Goal: Task Accomplishment & Management: Manage account settings

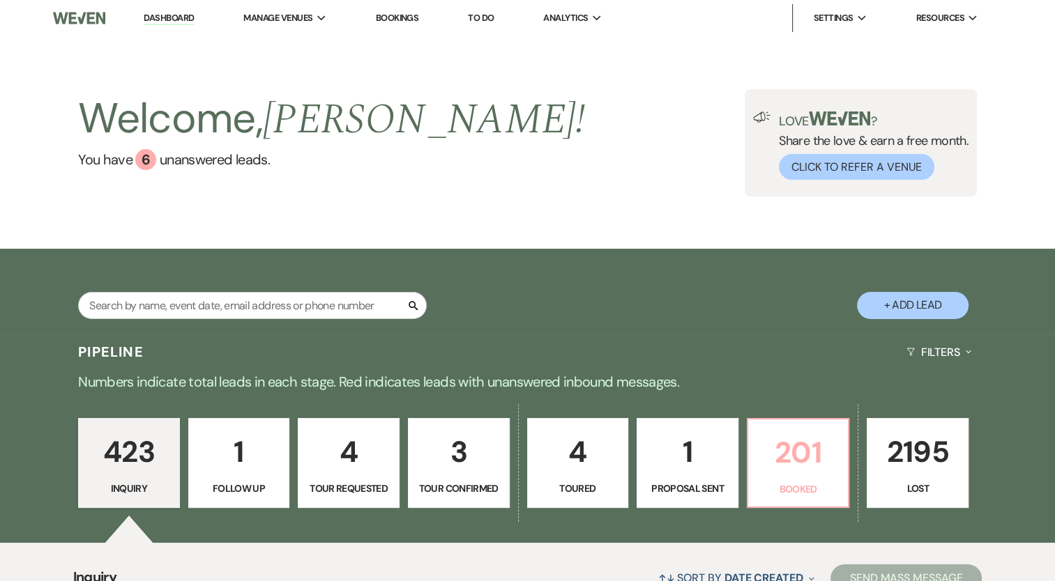
drag, startPoint x: 0, startPoint y: 0, endPoint x: 822, endPoint y: 472, distance: 948.2
click at [822, 472] on p "201" at bounding box center [798, 452] width 84 height 47
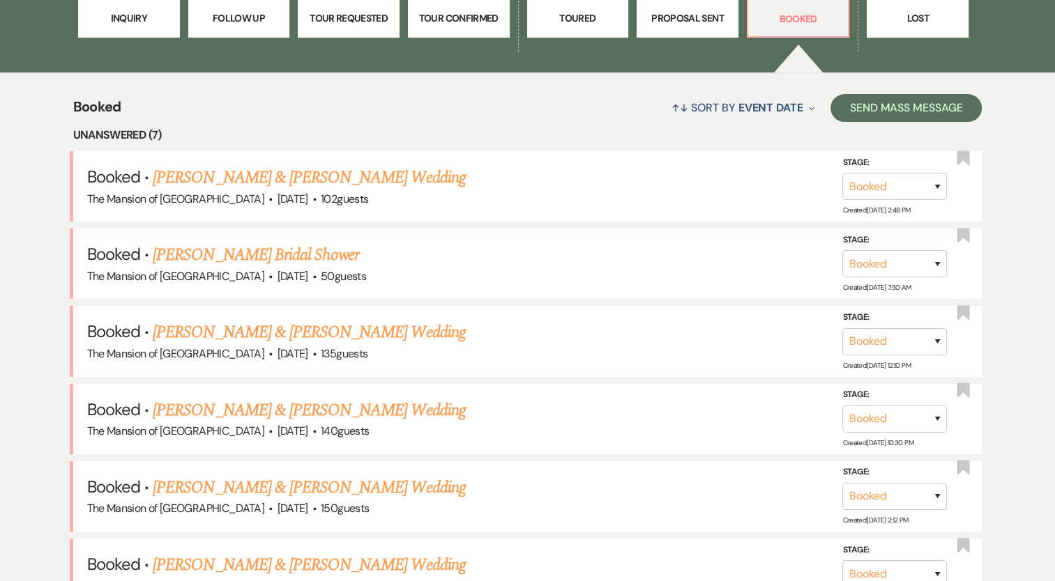
scroll to position [507, 0]
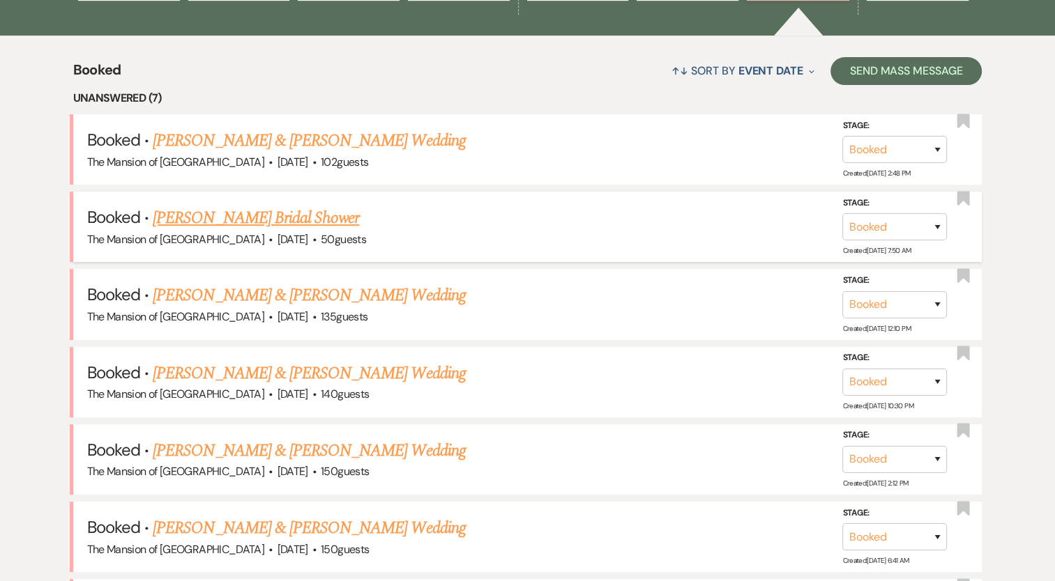
click at [268, 217] on link "[PERSON_NAME] Bridal Shower" at bounding box center [256, 218] width 206 height 25
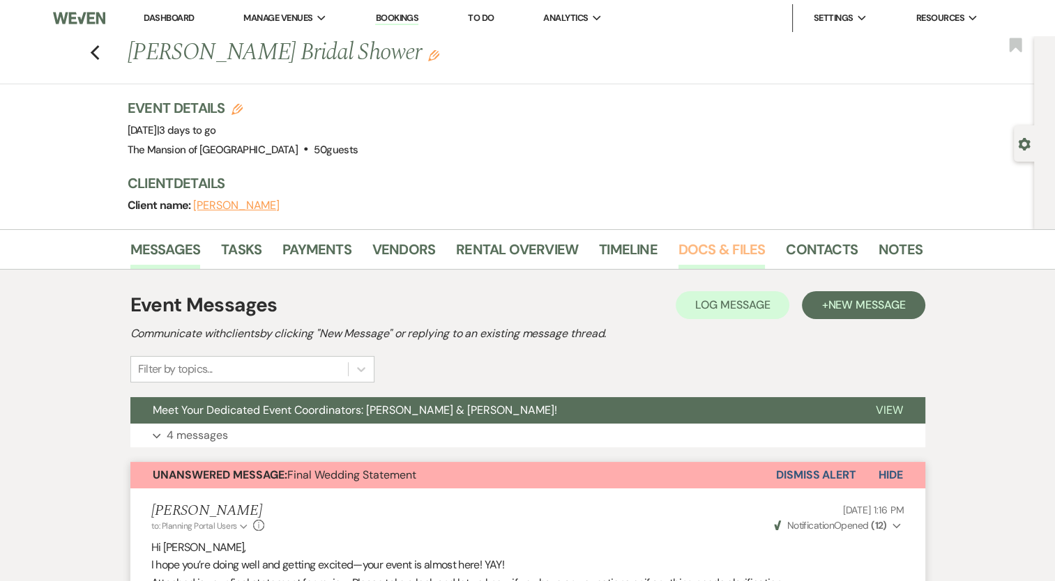
click at [705, 247] on link "Docs & Files" at bounding box center [721, 253] width 86 height 31
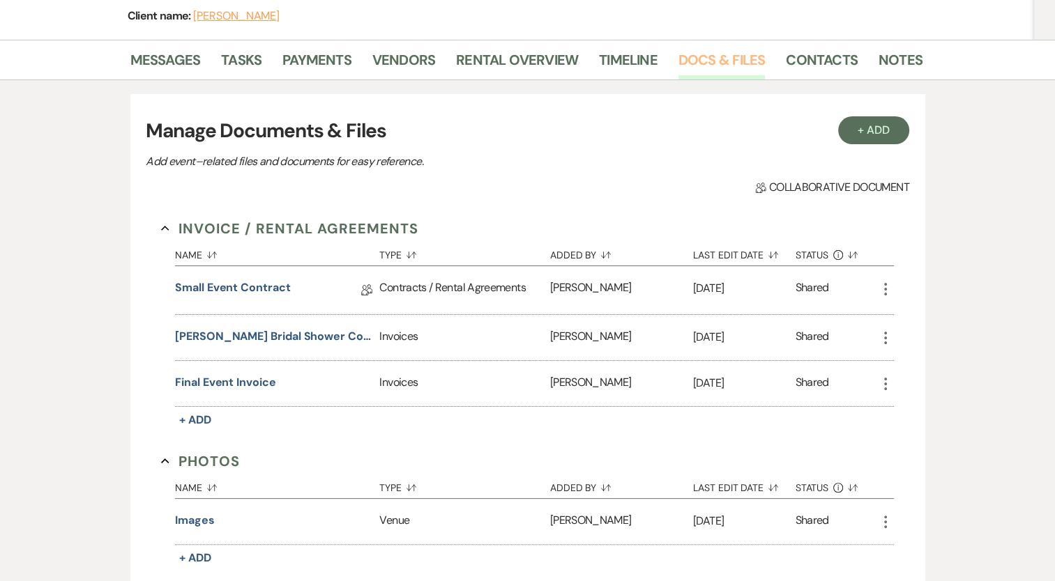
scroll to position [191, 0]
click at [888, 382] on icon "More" at bounding box center [885, 382] width 17 height 17
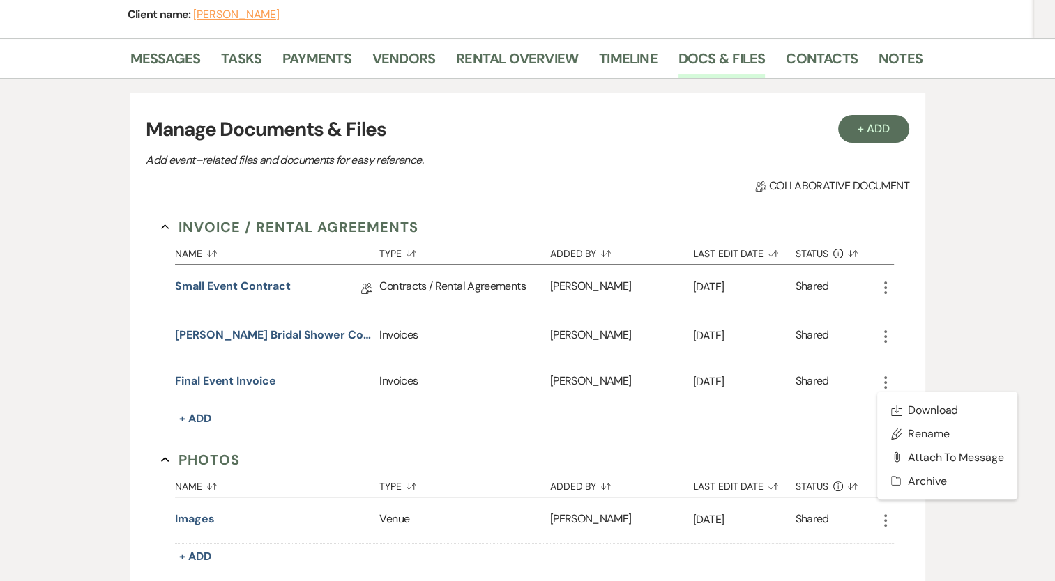
click at [987, 332] on div "Messages Tasks Payments Vendors Rental Overview Timeline Docs & Files Contacts …" at bounding box center [527, 388] width 1055 height 701
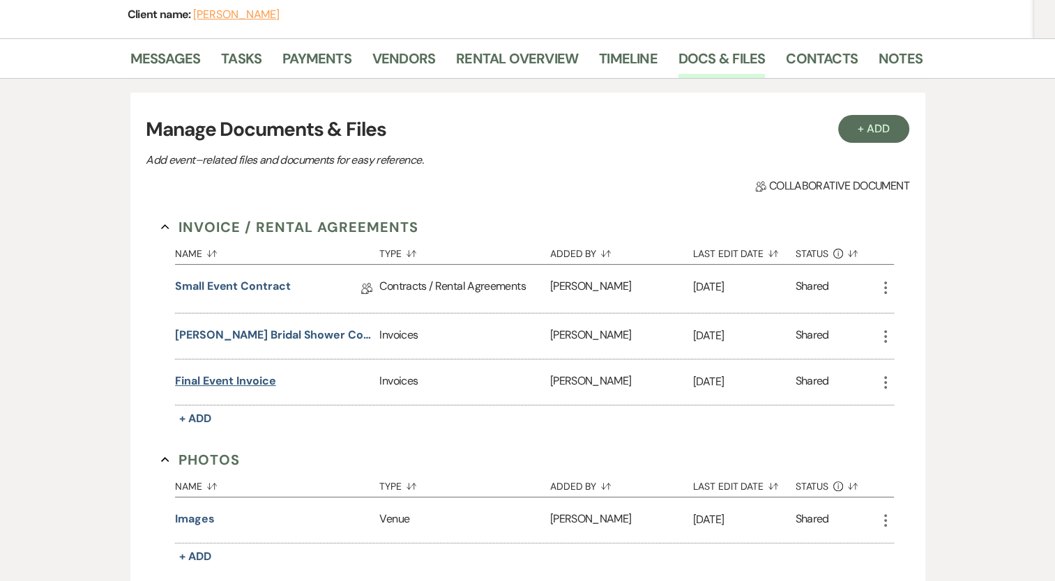
click at [245, 381] on button "Final Event Invoice" at bounding box center [225, 381] width 100 height 17
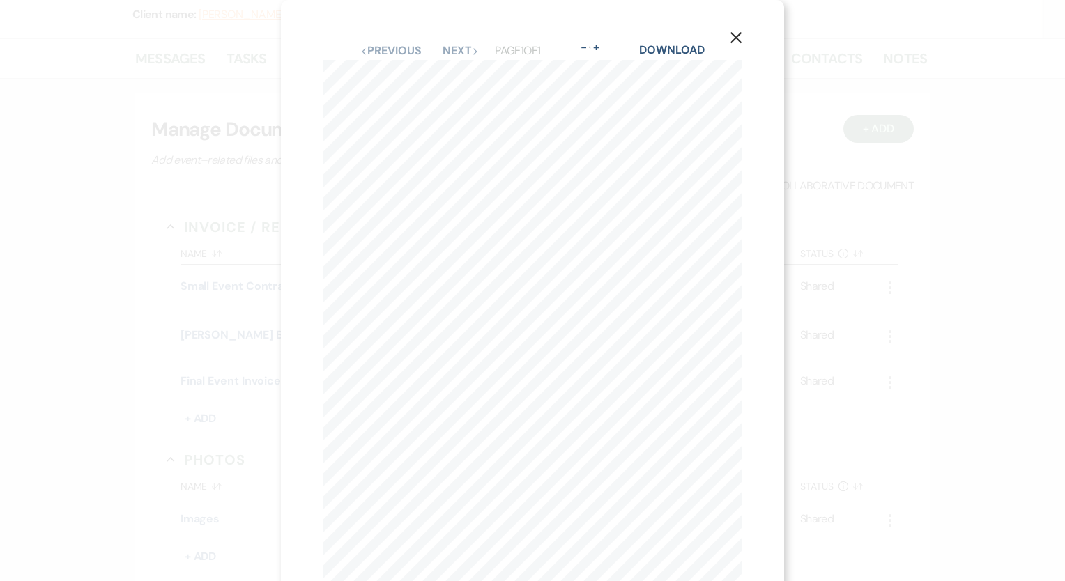
click at [731, 34] on use "button" at bounding box center [735, 37] width 11 height 11
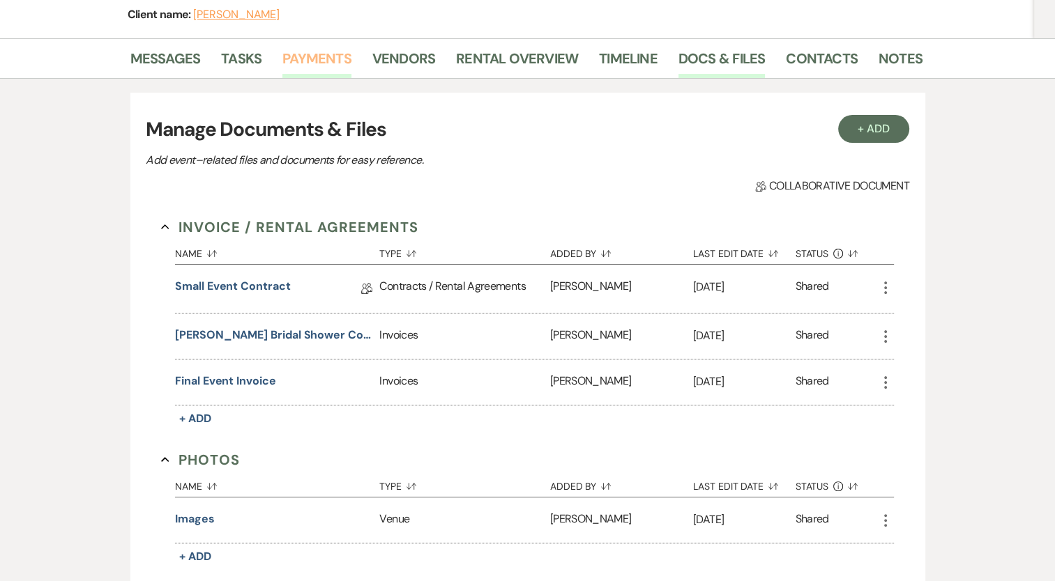
click at [312, 54] on link "Payments" at bounding box center [316, 62] width 69 height 31
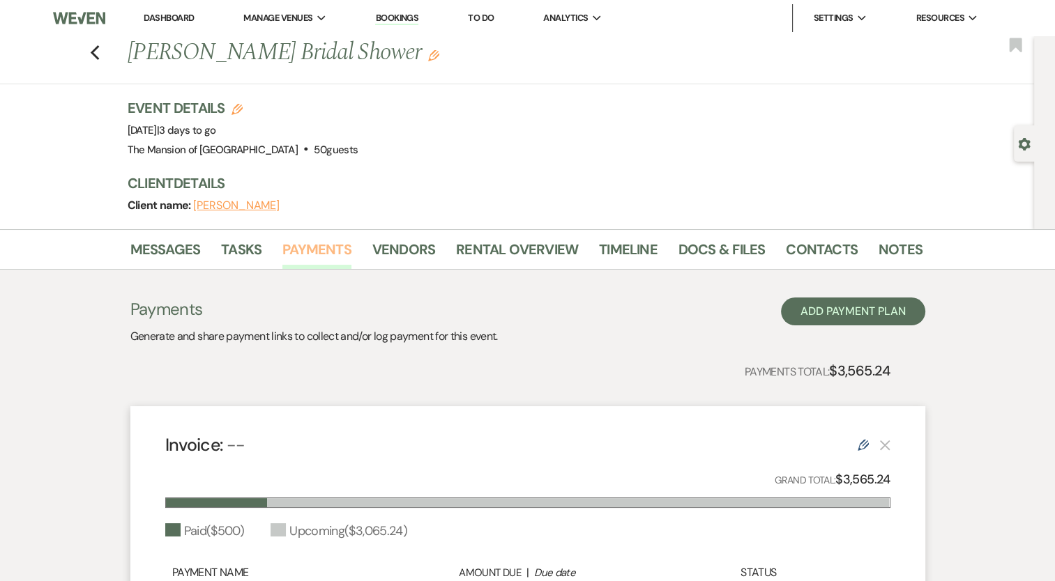
scroll to position [239, 0]
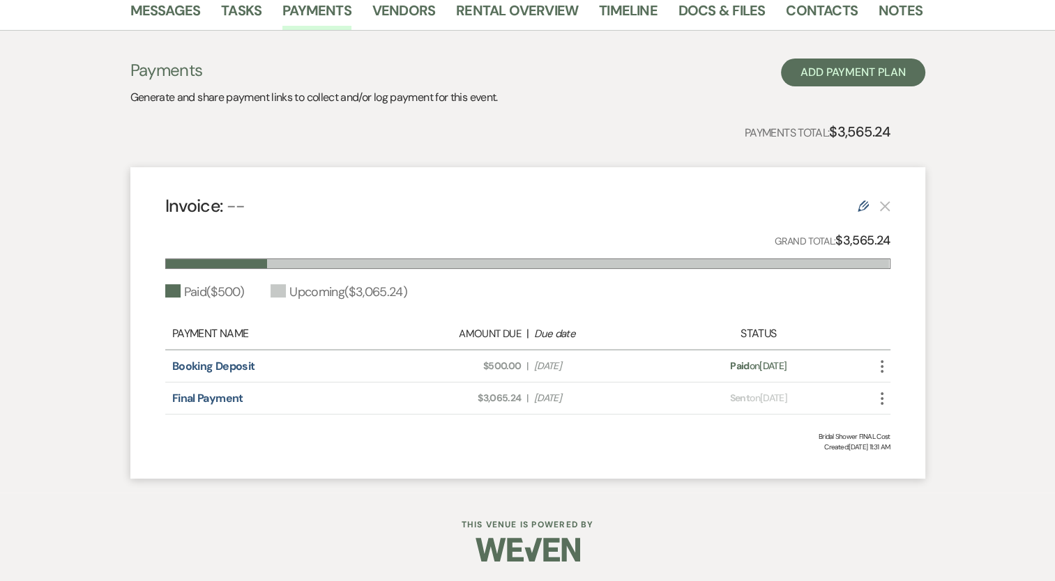
click at [864, 205] on use at bounding box center [862, 206] width 11 height 11
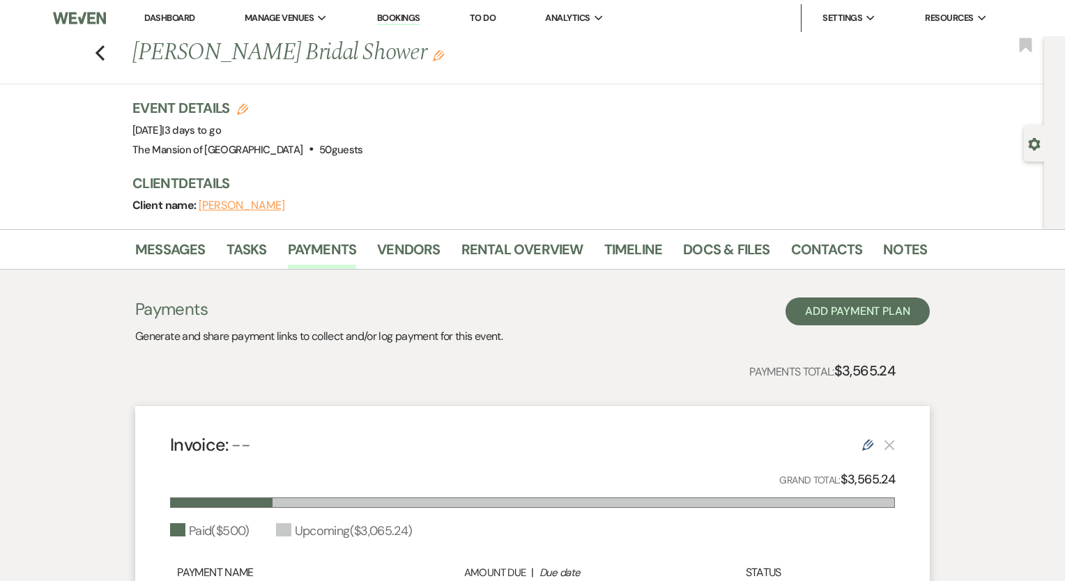
select select "1"
select select "2"
select select "flat"
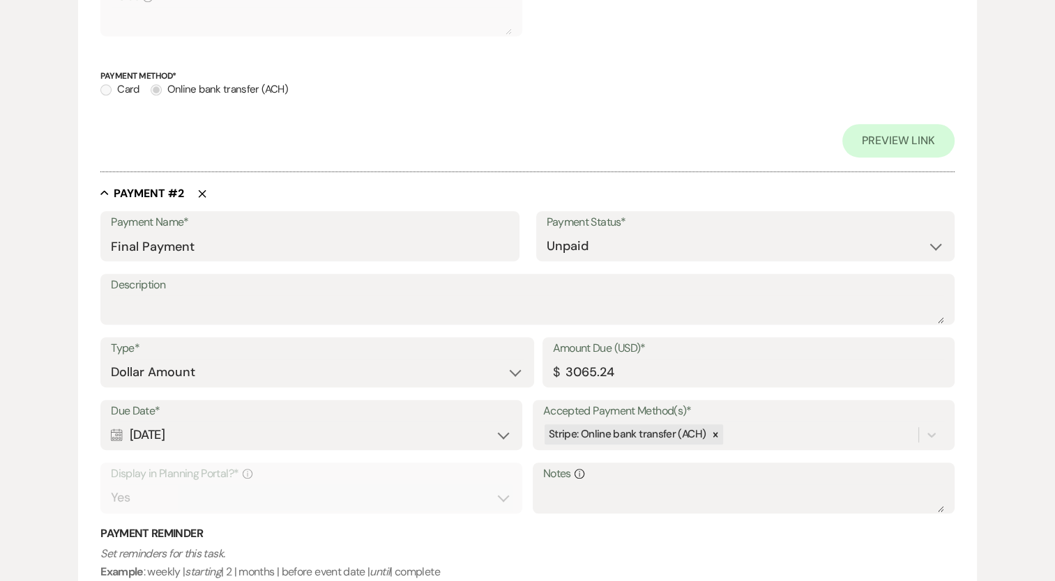
scroll to position [689, 0]
click at [198, 197] on icon "Delete" at bounding box center [202, 194] width 8 height 8
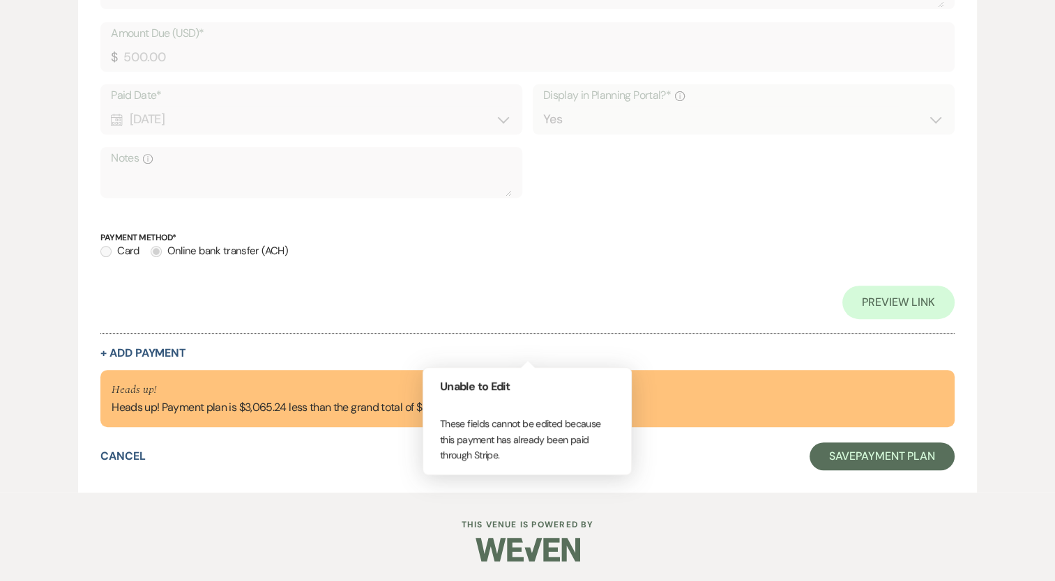
scroll to position [0, 0]
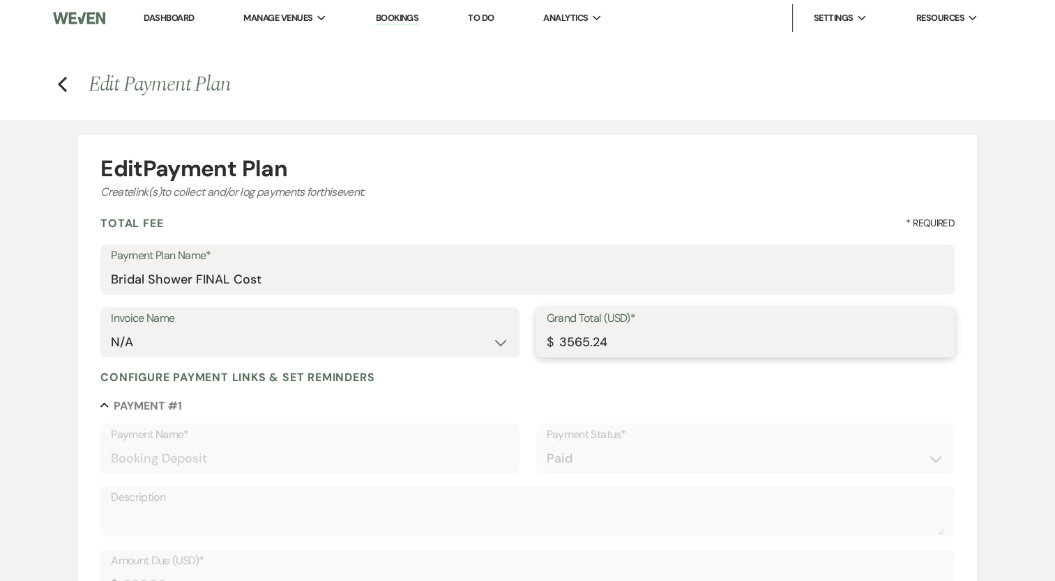
click at [643, 349] on input "3565.24" at bounding box center [744, 342] width 397 height 27
paste input "186.46"
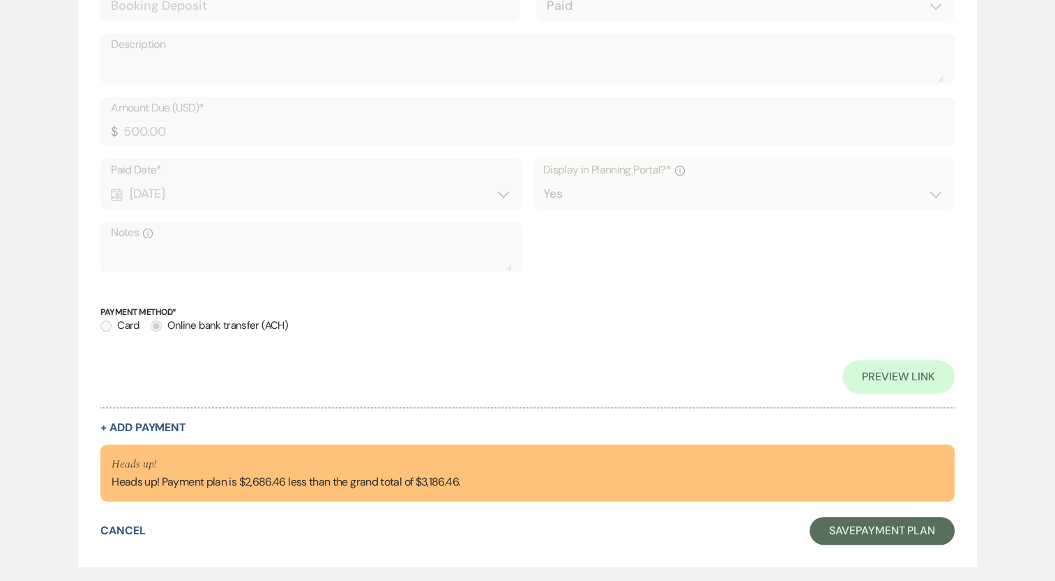
scroll to position [528, 0]
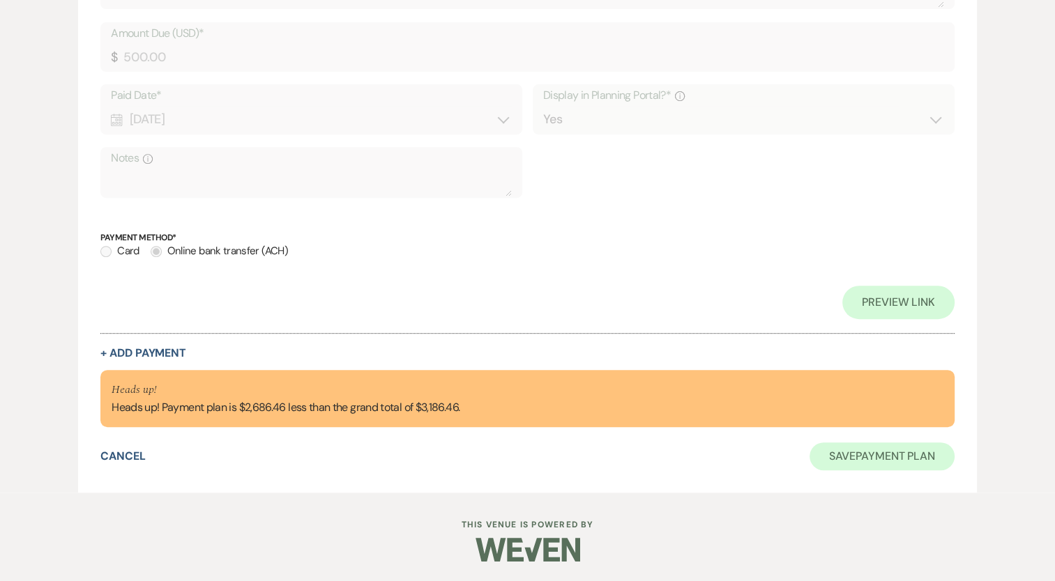
type input "3186.46"
click at [917, 464] on button "Save Payment Plan" at bounding box center [881, 457] width 145 height 28
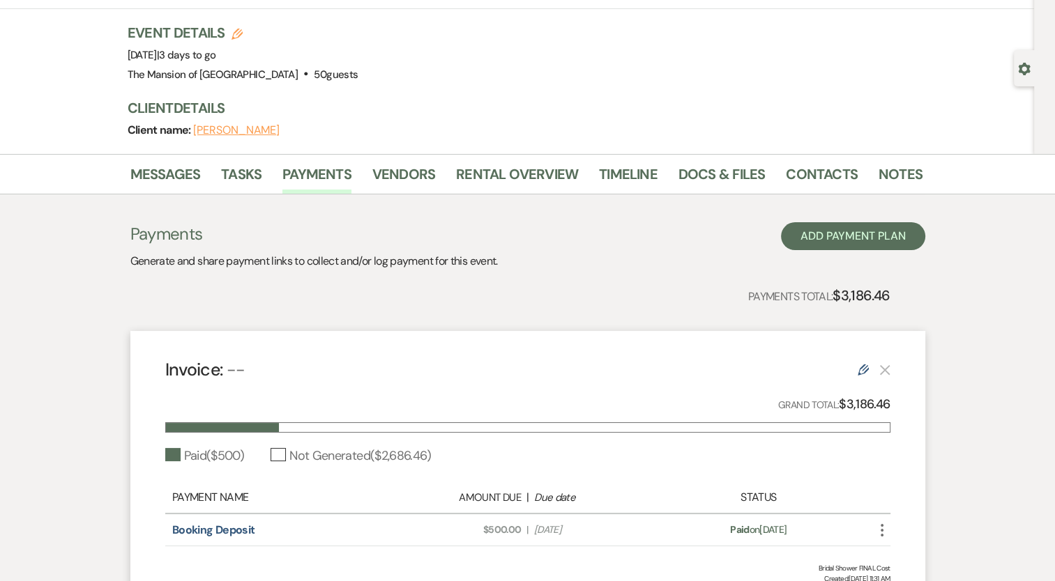
scroll to position [207, 0]
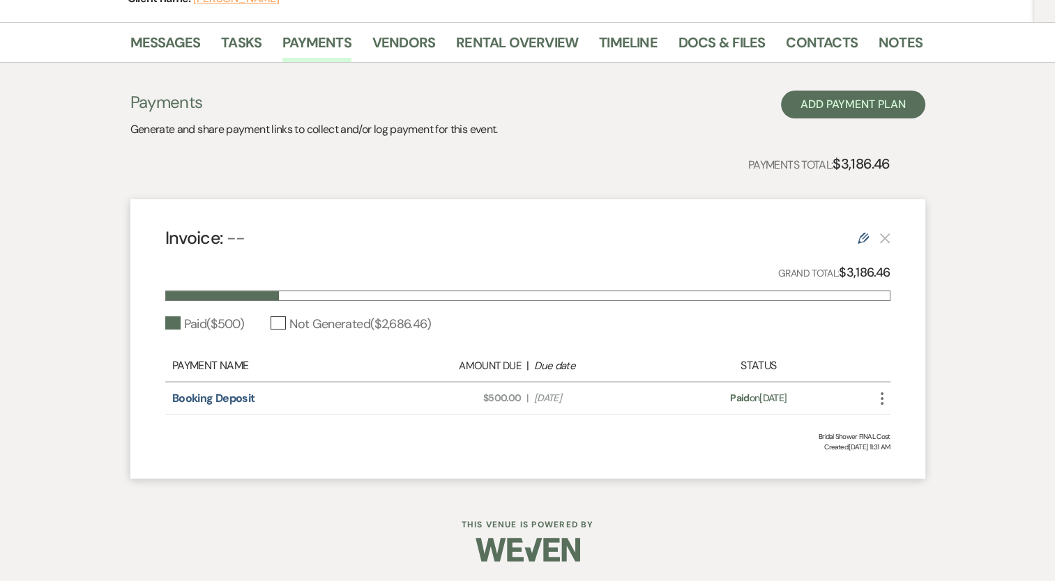
click at [863, 238] on icon "Edit" at bounding box center [862, 238] width 11 height 11
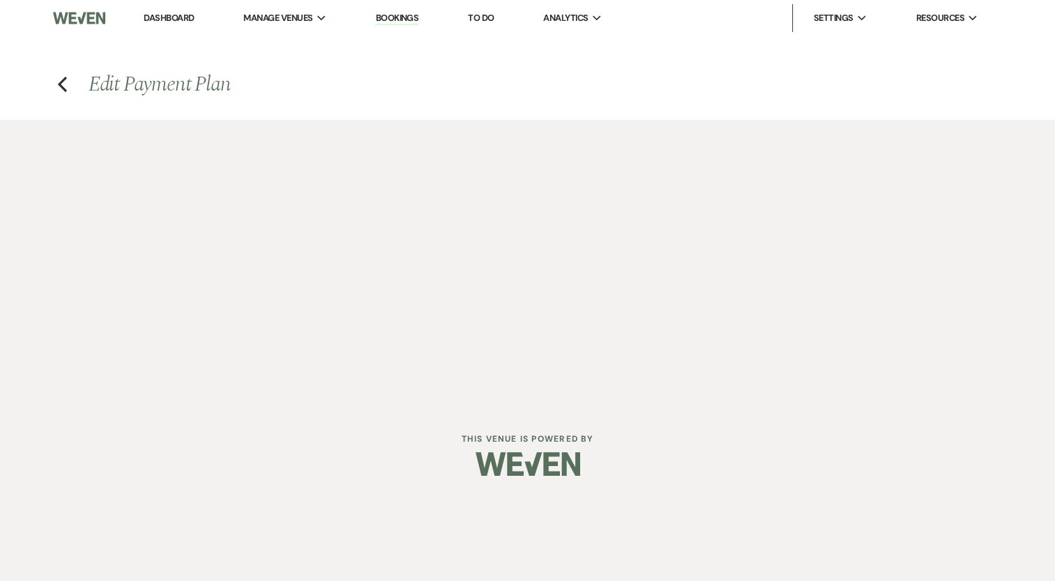
select select "1"
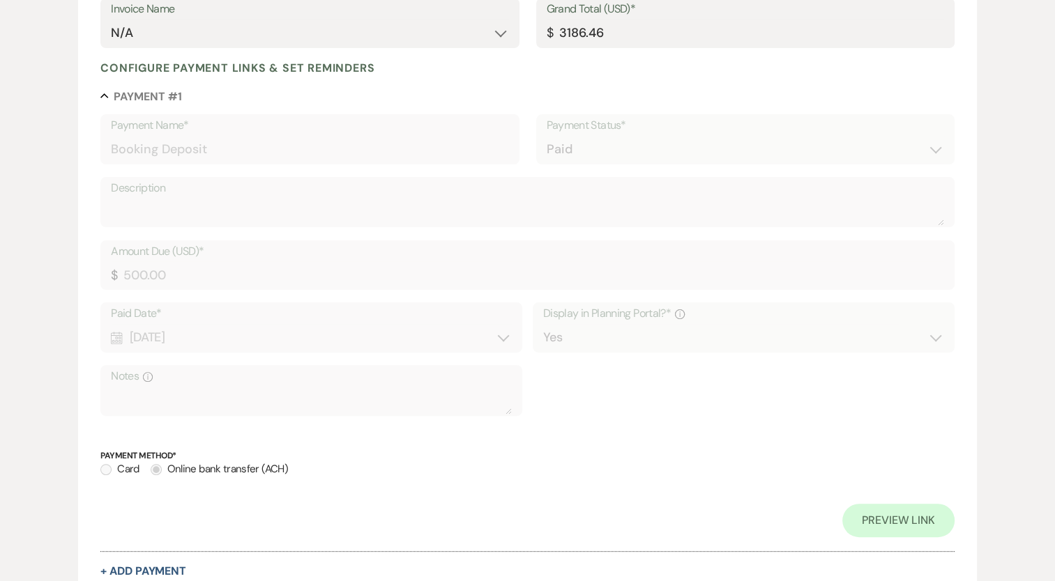
scroll to position [528, 0]
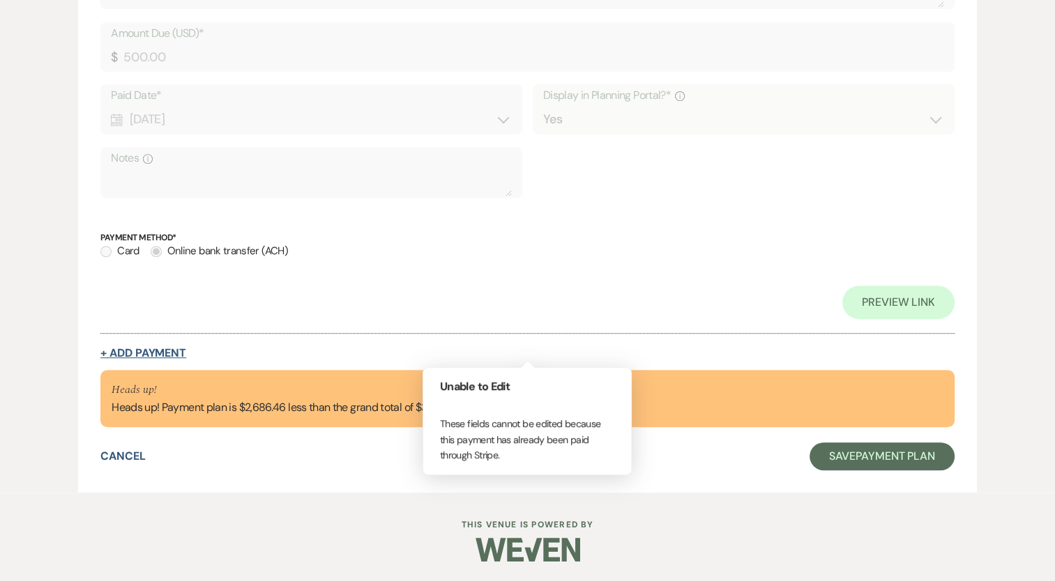
click at [153, 358] on button "+ Add Payment" at bounding box center [143, 353] width 86 height 11
select select "2"
select select "flat"
select select "true"
select select "client"
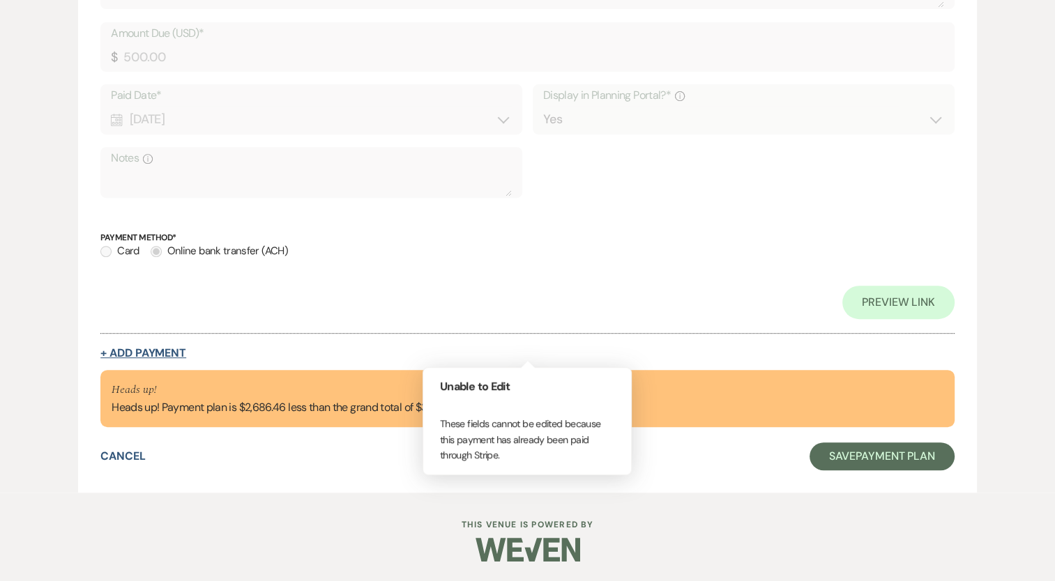
select select "weeks"
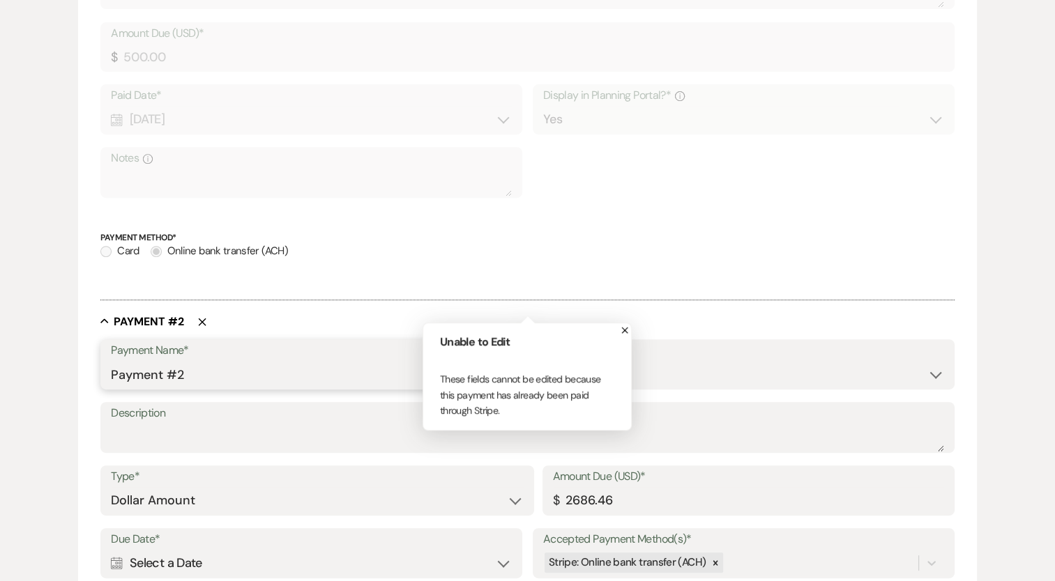
click at [167, 383] on input "Payment #2" at bounding box center [309, 374] width 397 height 27
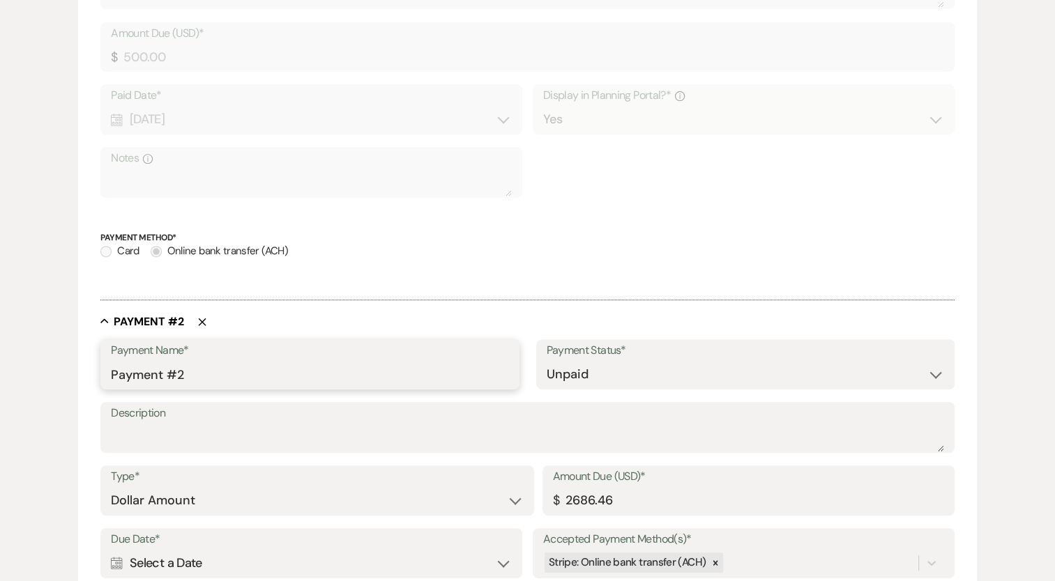
click at [167, 383] on input "Payment #2" at bounding box center [309, 374] width 397 height 27
type input "Final Payment"
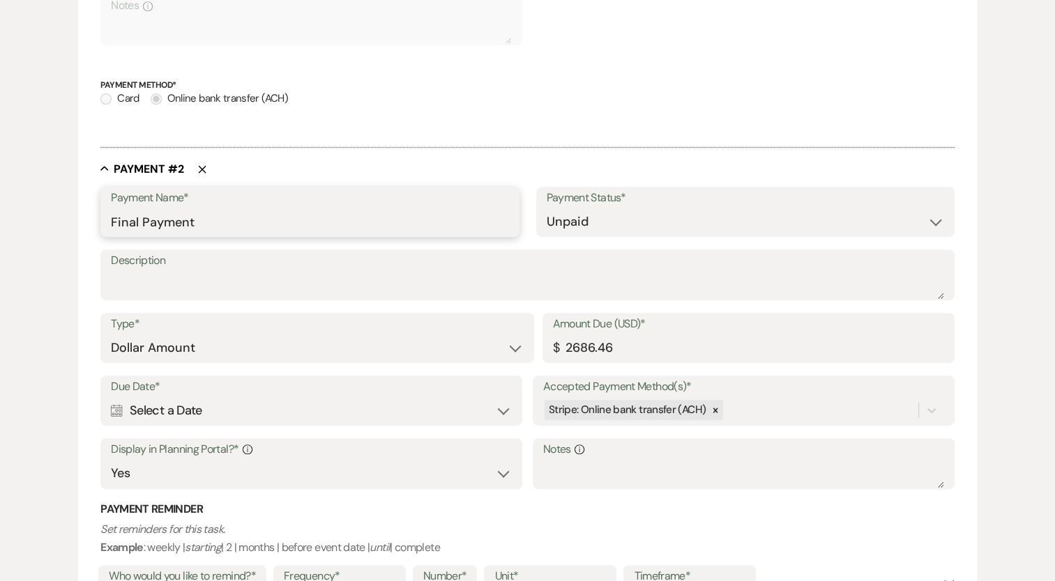
scroll to position [681, 0]
click at [223, 394] on label "Due Date*" at bounding box center [311, 386] width 401 height 20
click at [118, 398] on div "Calendar Select a Date Expand" at bounding box center [311, 410] width 401 height 27
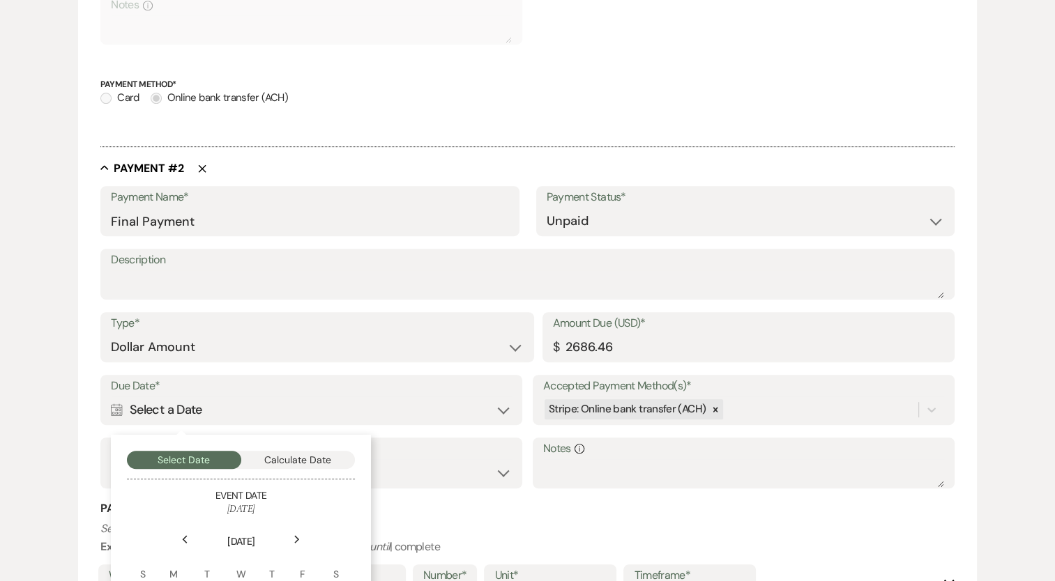
scroll to position [918, 0]
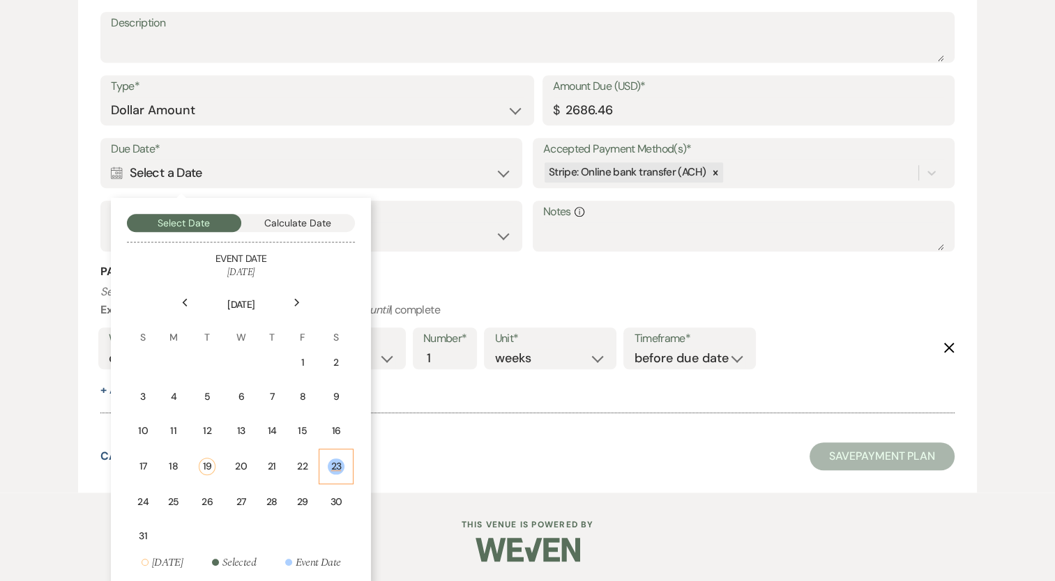
click at [342, 464] on div "23" at bounding box center [336, 467] width 17 height 16
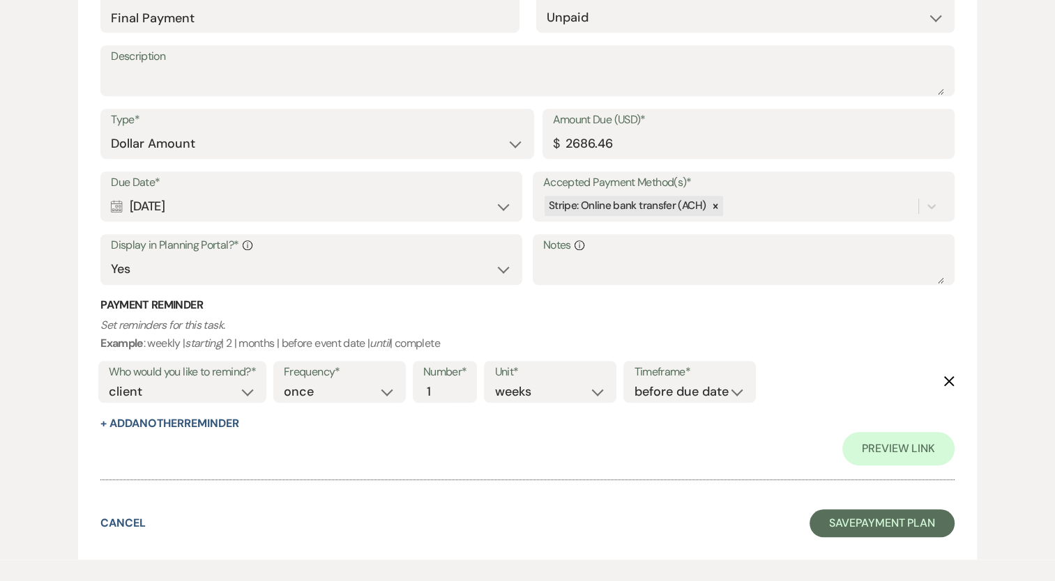
scroll to position [951, 0]
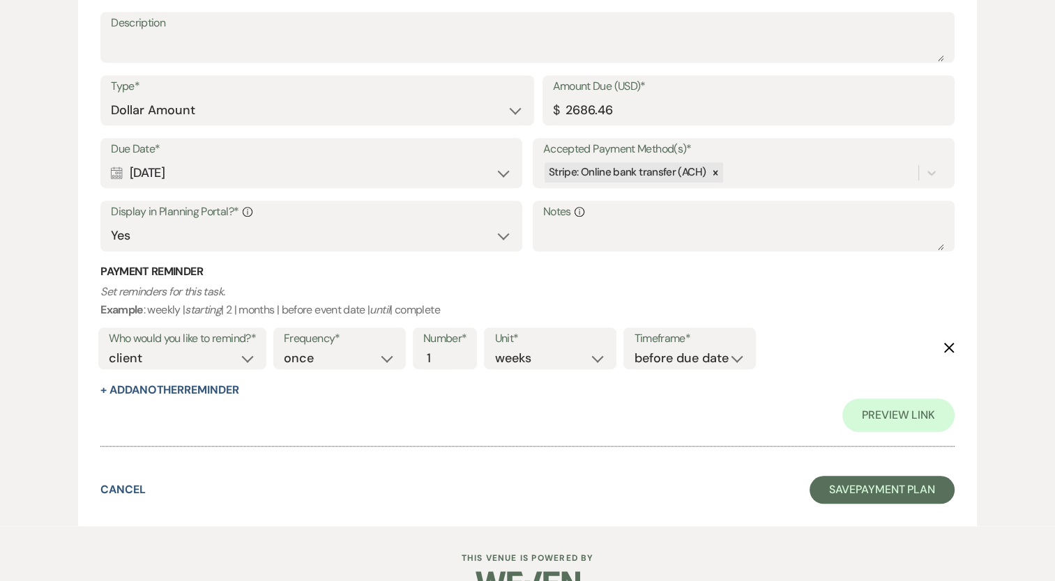
click at [949, 346] on use "button" at bounding box center [949, 348] width 10 height 10
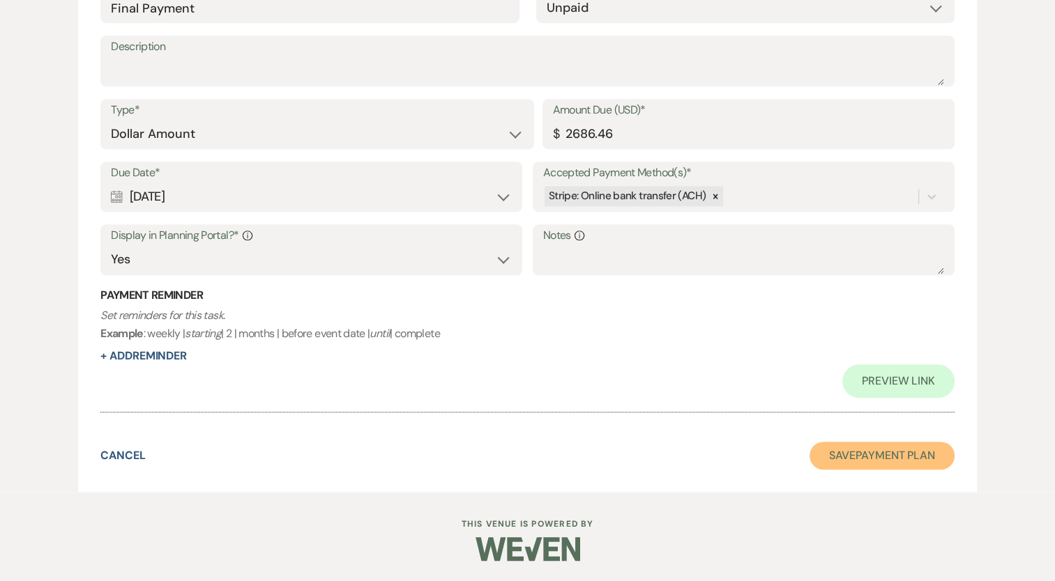
click at [891, 458] on button "Save Payment Plan" at bounding box center [881, 456] width 145 height 28
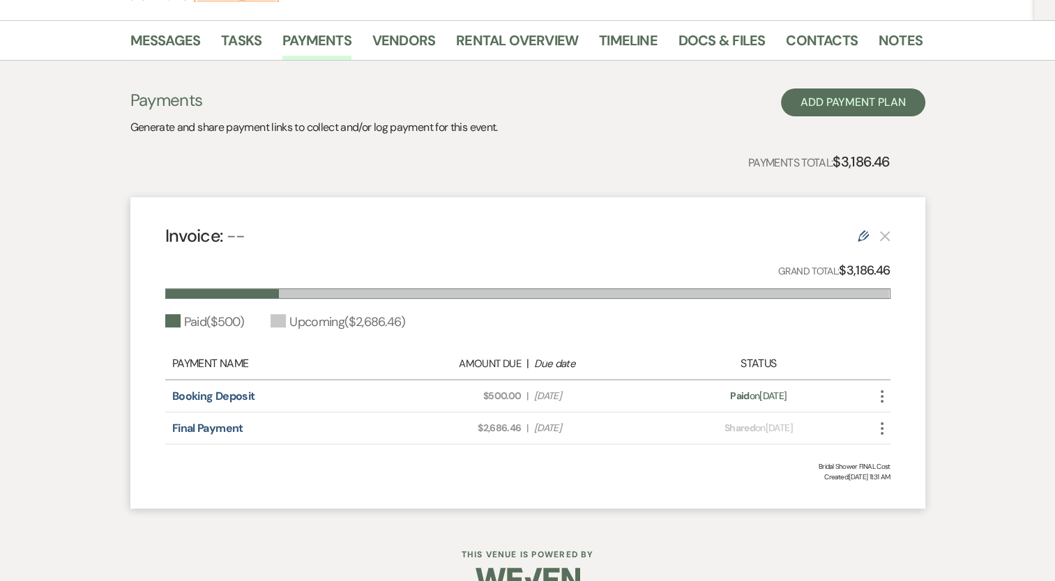
scroll to position [208, 0]
click at [170, 48] on link "Messages" at bounding box center [165, 45] width 70 height 31
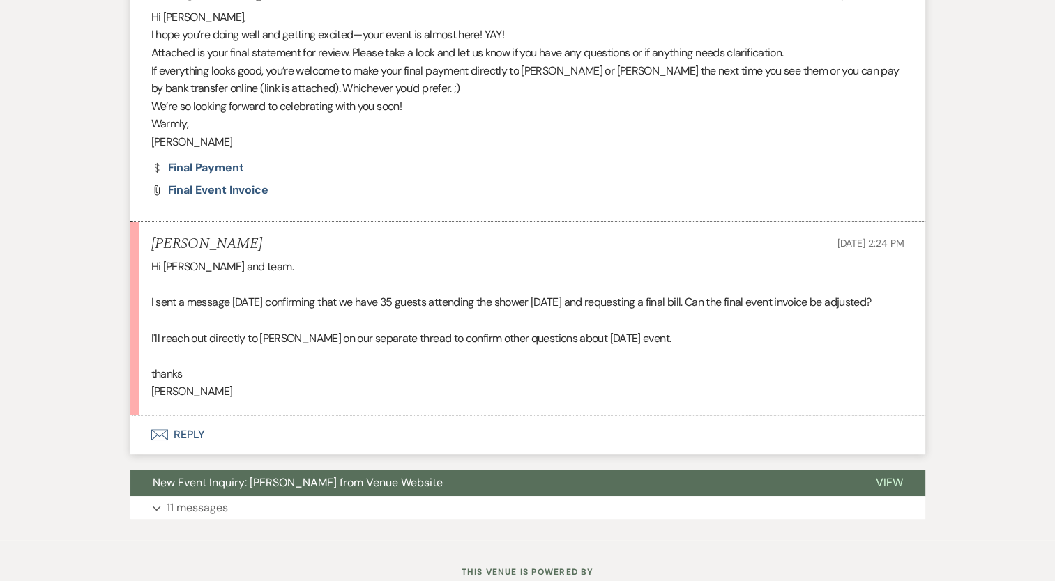
scroll to position [596, 0]
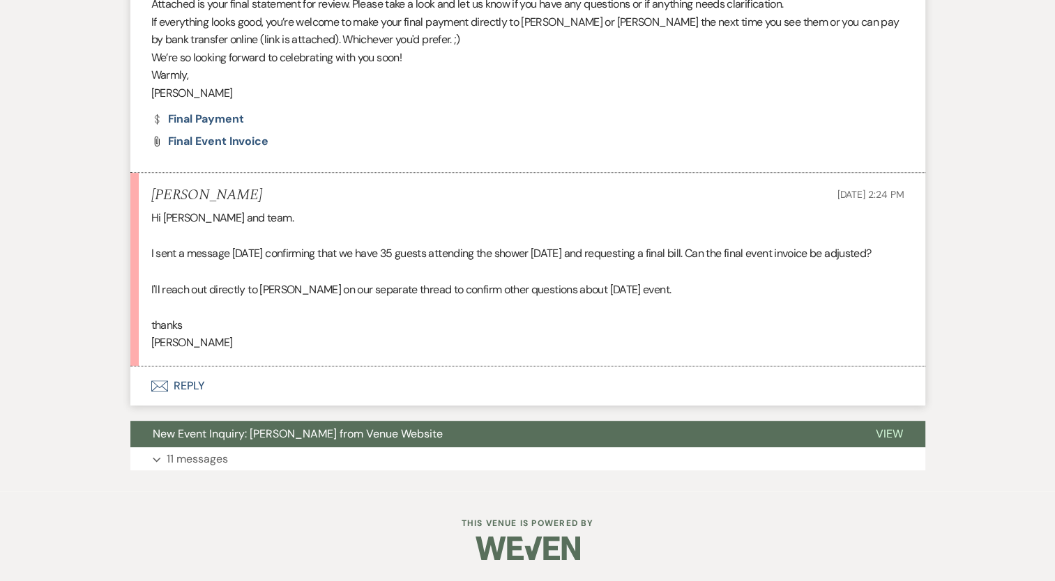
click at [190, 403] on button "Envelope Reply" at bounding box center [527, 386] width 795 height 39
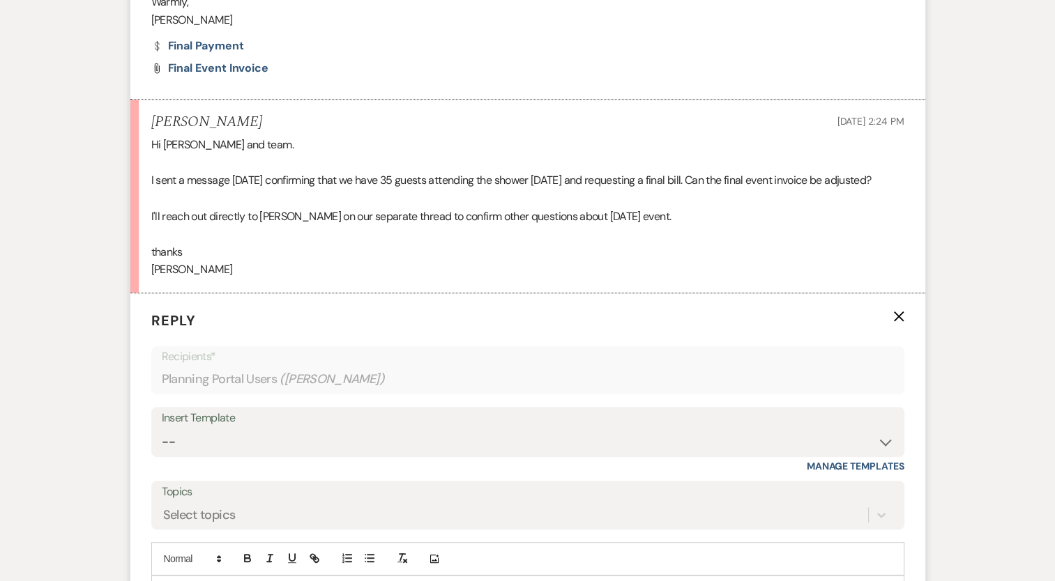
scroll to position [816, 0]
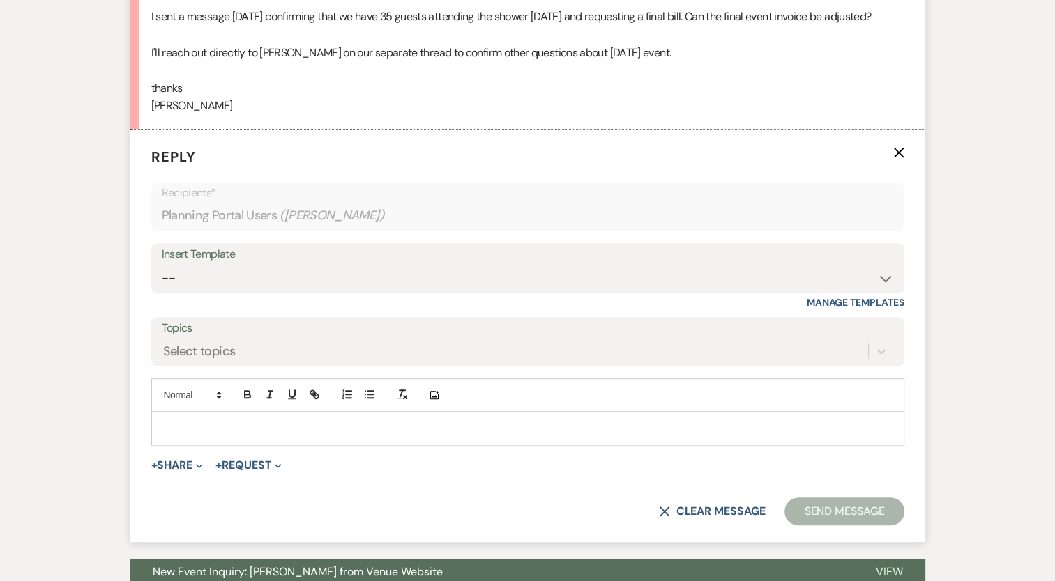
click at [206, 436] on div at bounding box center [527, 429] width 751 height 32
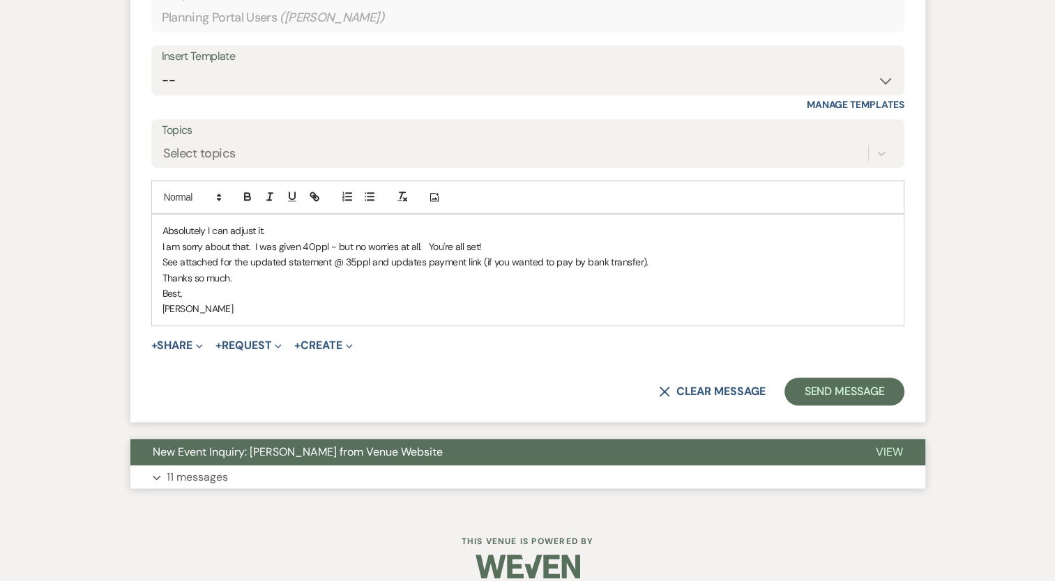
scroll to position [1025, 0]
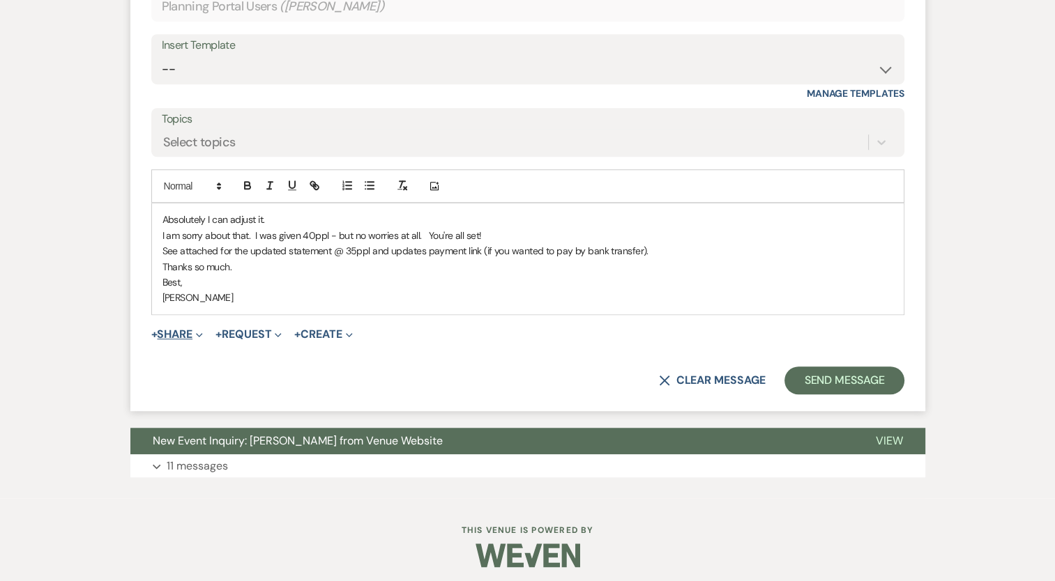
click at [186, 340] on button "+ Share Expand" at bounding box center [177, 334] width 52 height 11
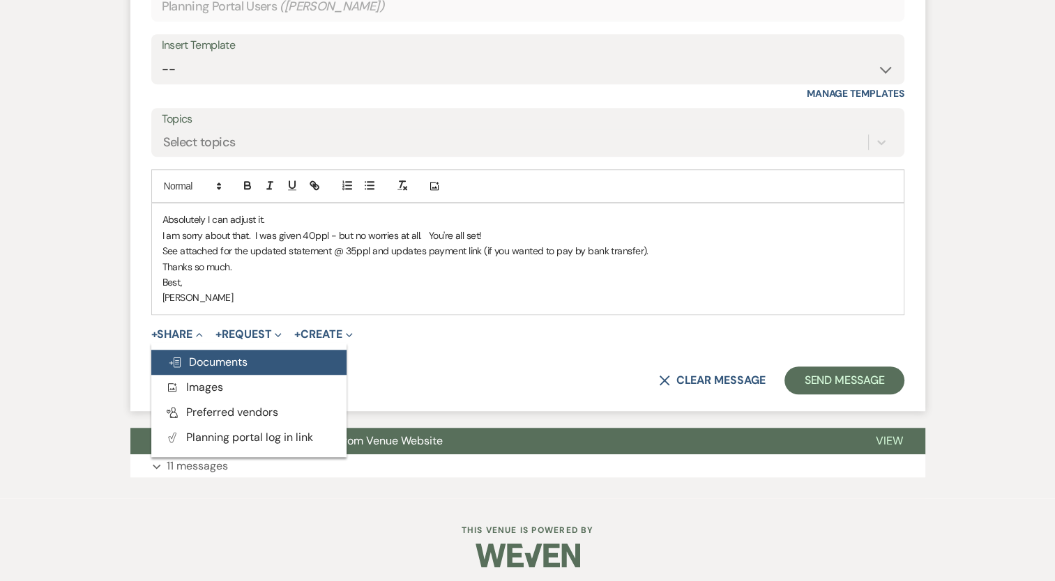
click at [201, 375] on button "Doc Upload Documents" at bounding box center [248, 362] width 195 height 25
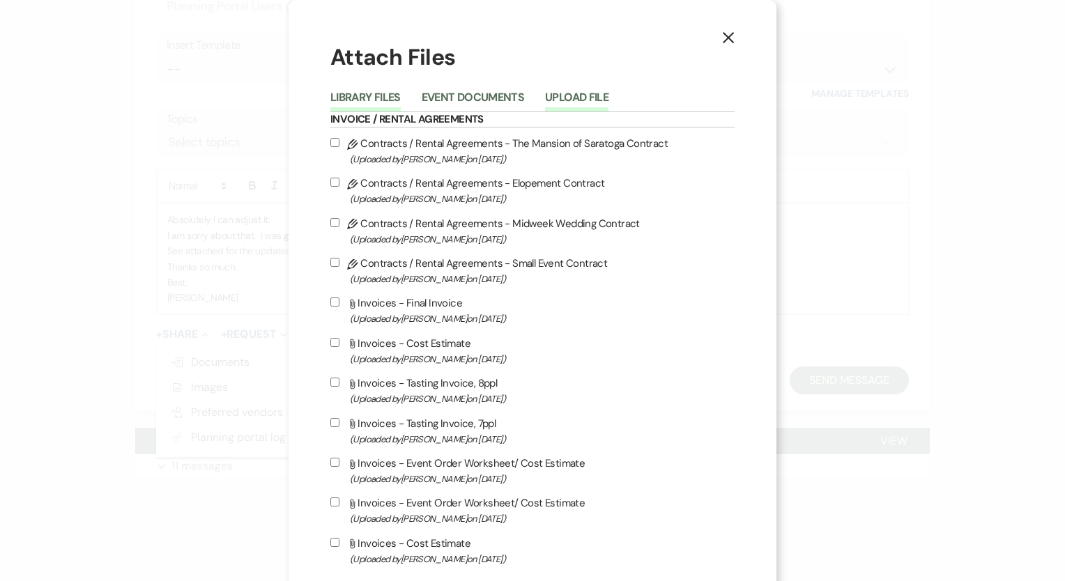
click at [552, 94] on button "Upload File" at bounding box center [576, 102] width 63 height 20
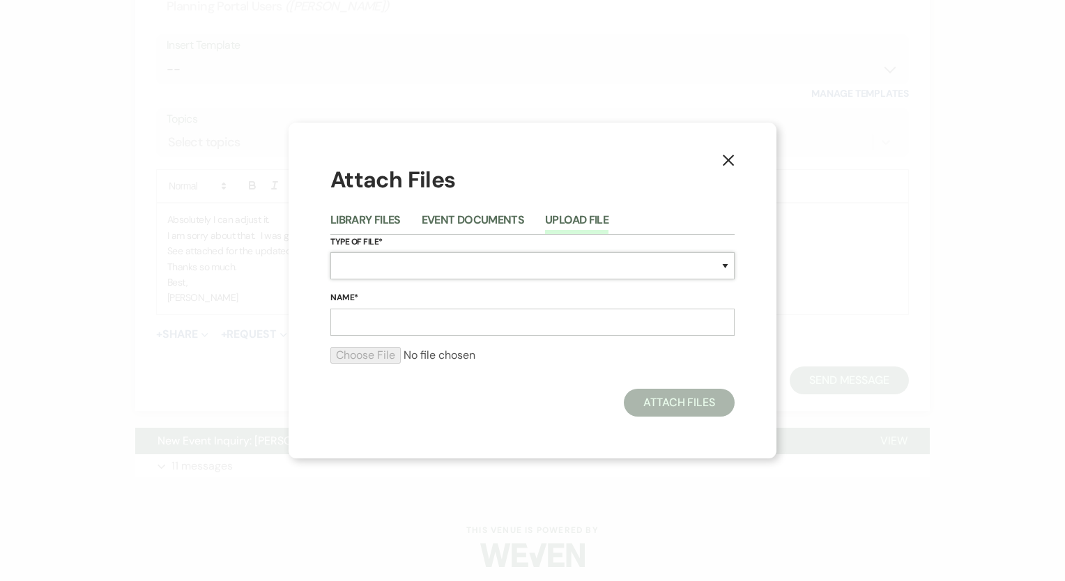
click at [474, 270] on select "Special Event Insurance Vendor Certificate of Insurance Contracts / Rental Agre…" at bounding box center [532, 265] width 404 height 27
select select "22"
click at [330, 252] on select "Special Event Insurance Vendor Certificate of Insurance Contracts / Rental Agre…" at bounding box center [532, 265] width 404 height 27
click at [515, 330] on input "Name*" at bounding box center [532, 322] width 404 height 27
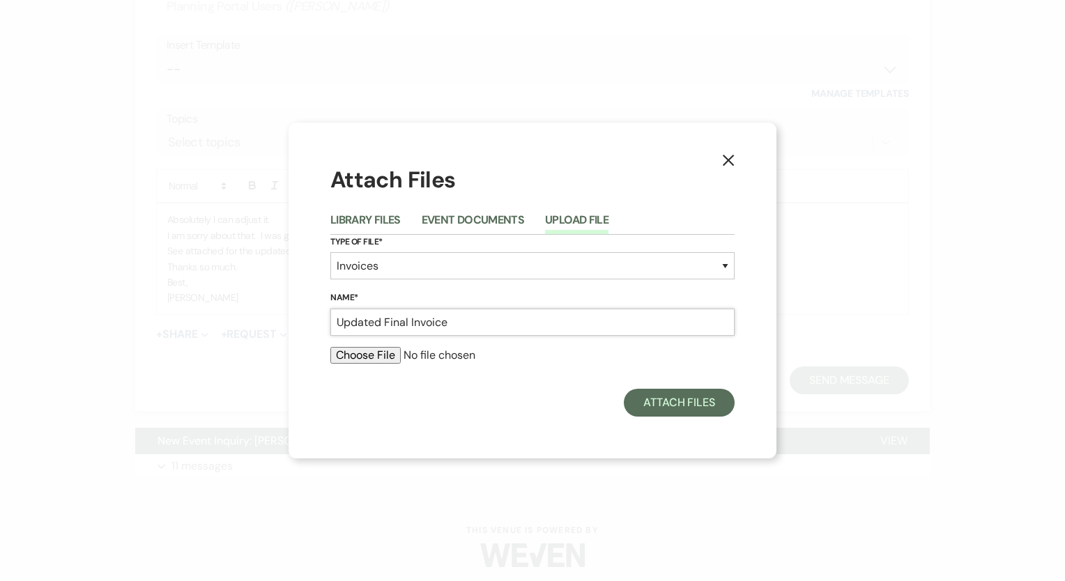
type input "Updated Final Invoice"
click at [349, 361] on input "file" at bounding box center [532, 355] width 404 height 17
type input "C:\fakepath\Updated Final Statement.xlsx - Sheet1.pdf"
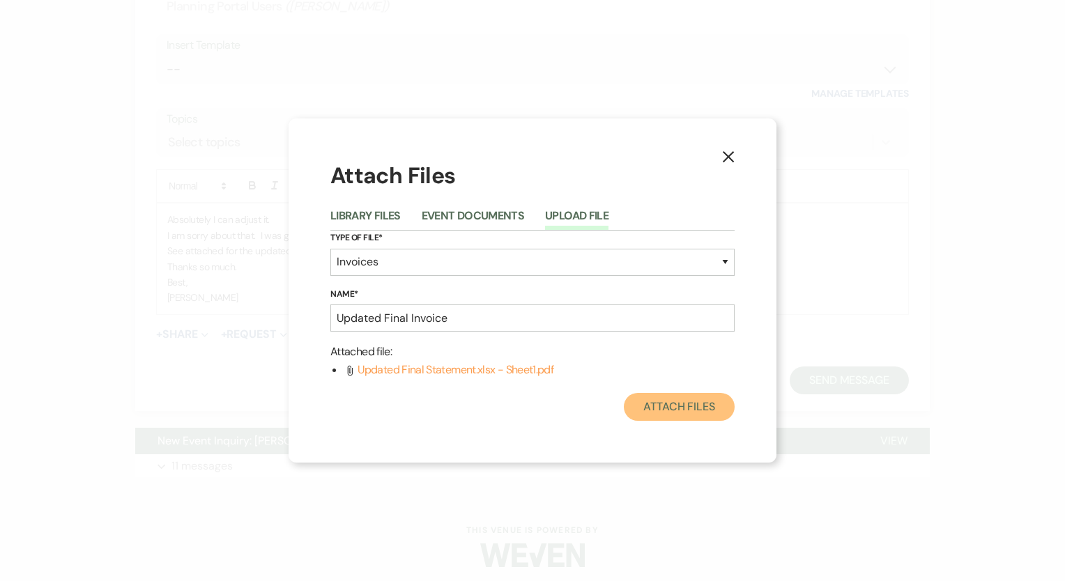
click at [689, 415] on button "Attach Files" at bounding box center [679, 407] width 111 height 28
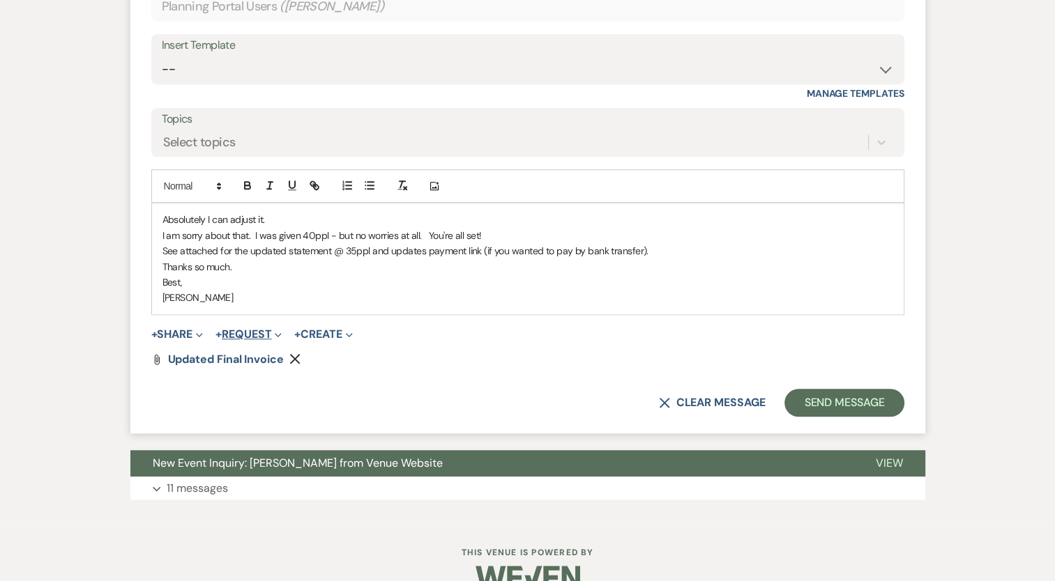
click at [232, 340] on button "+ Request Expand" at bounding box center [248, 334] width 66 height 11
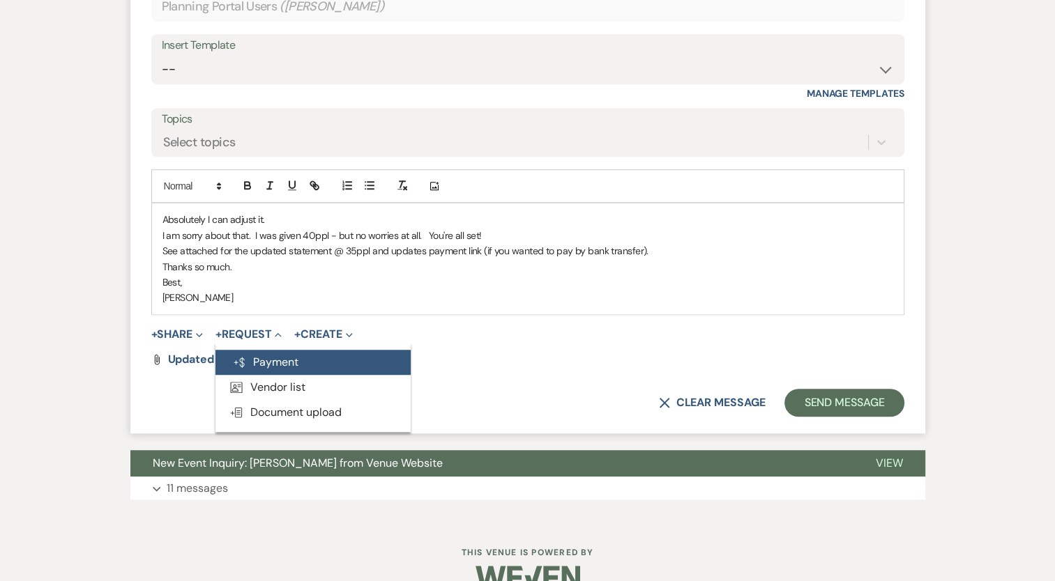
click at [252, 375] on button "Generate Payment Payment" at bounding box center [312, 362] width 195 height 25
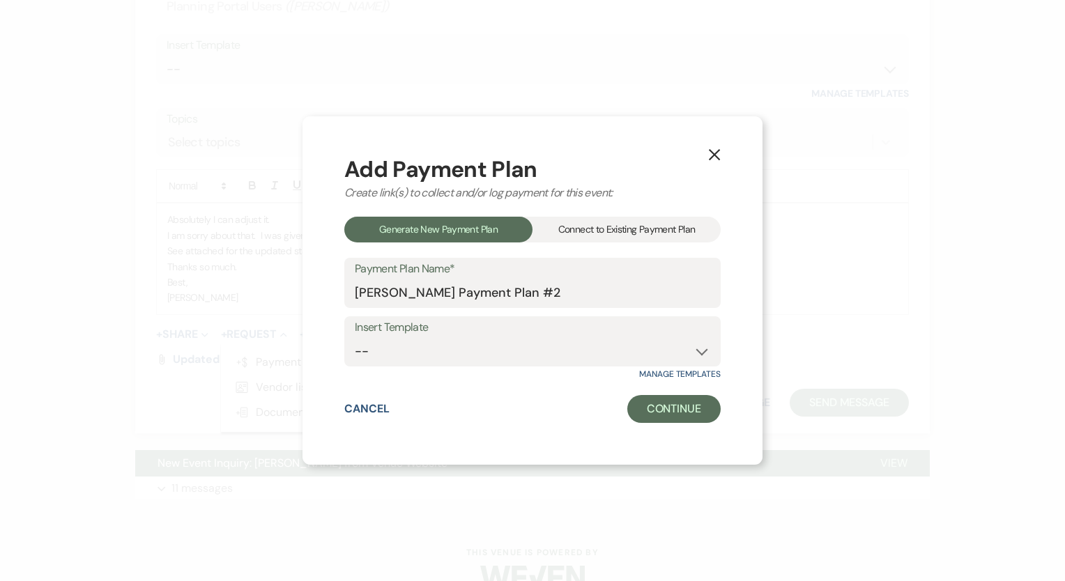
click at [597, 224] on div "Connect to Existing Payment Plan" at bounding box center [627, 230] width 188 height 26
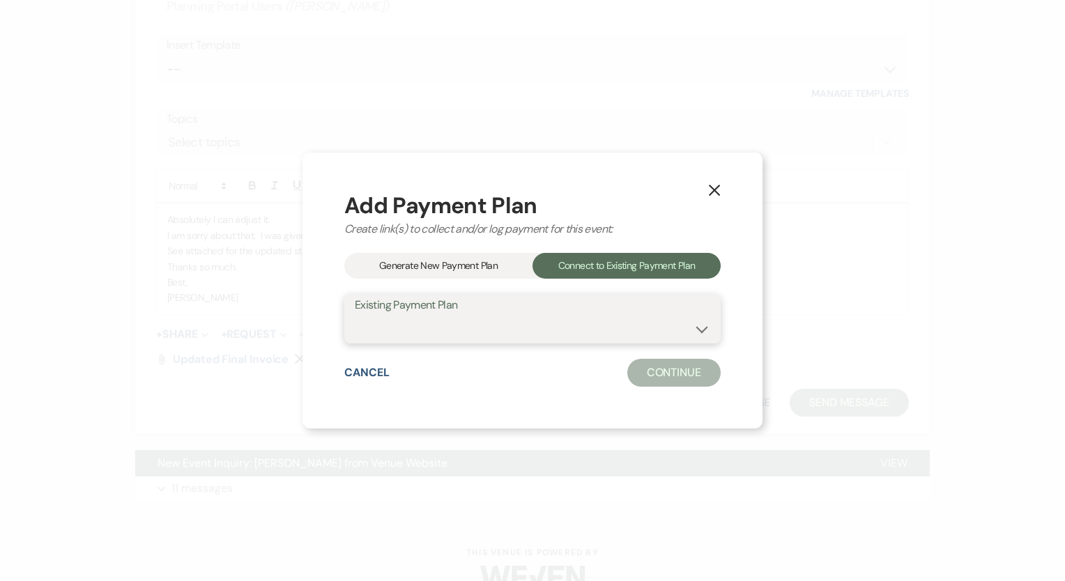
click at [519, 326] on select "Bridal Shower FINAL Cost" at bounding box center [532, 328] width 355 height 27
select select "18638"
click at [355, 315] on select "Bridal Shower FINAL Cost" at bounding box center [532, 328] width 355 height 27
click at [666, 364] on button "Continue" at bounding box center [673, 373] width 93 height 28
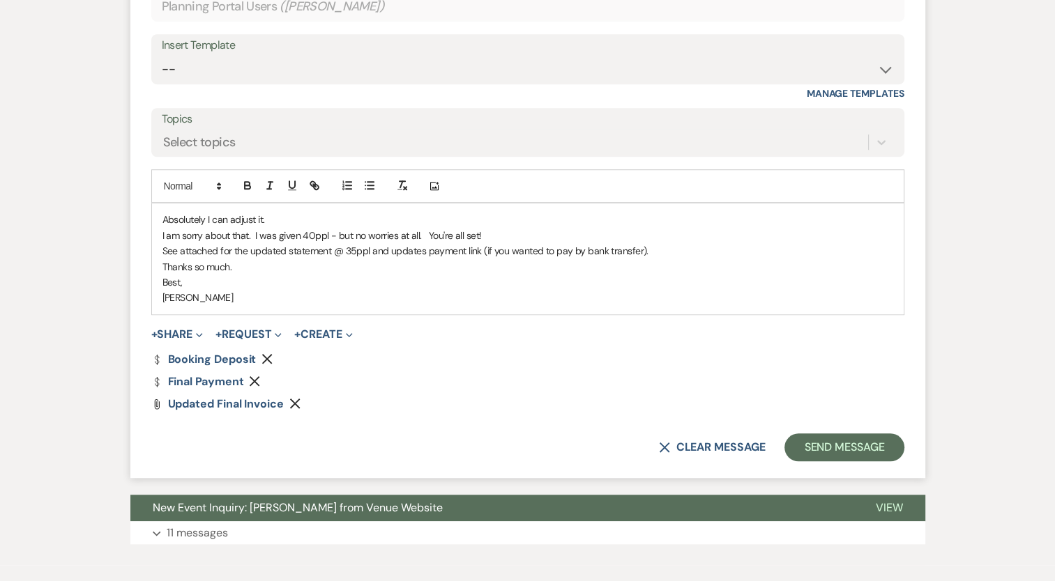
click at [487, 243] on p "I am sorry about that. I was given 40ppl - but no worries at all. You're all se…" at bounding box center [527, 235] width 730 height 15
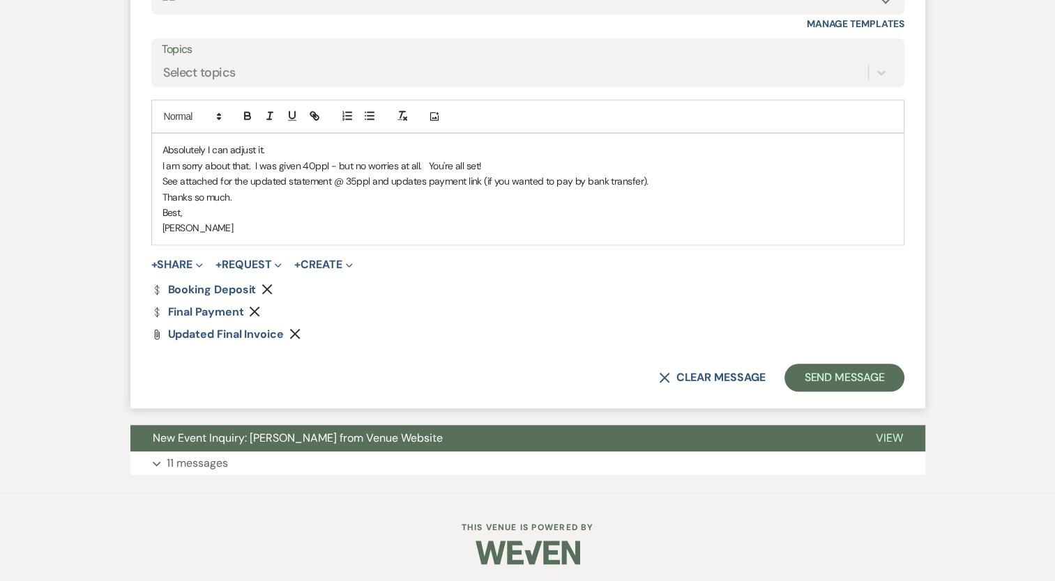
click at [309, 236] on p "[PERSON_NAME]" at bounding box center [527, 227] width 730 height 15
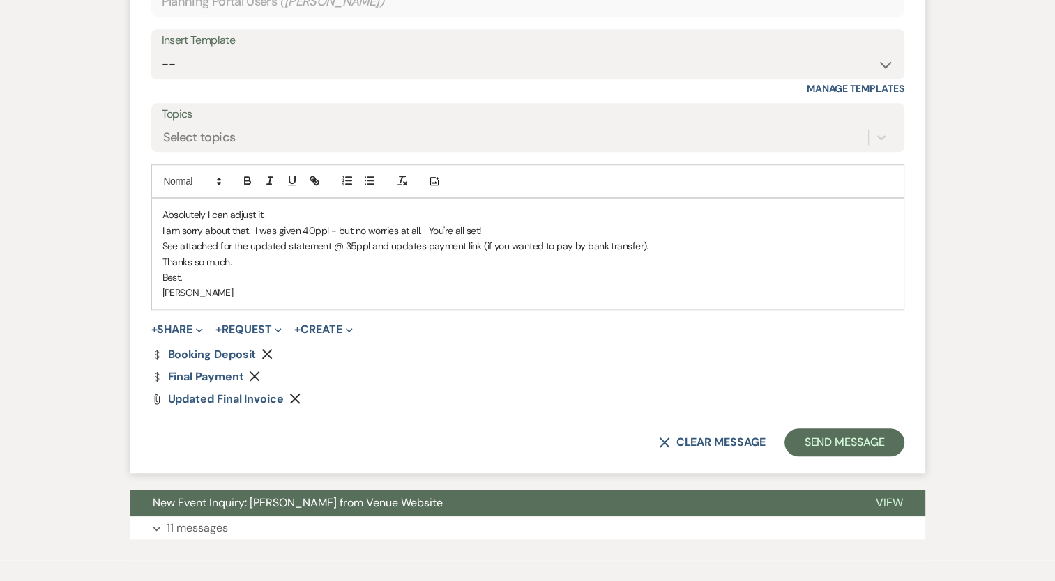
scroll to position [1032, 0]
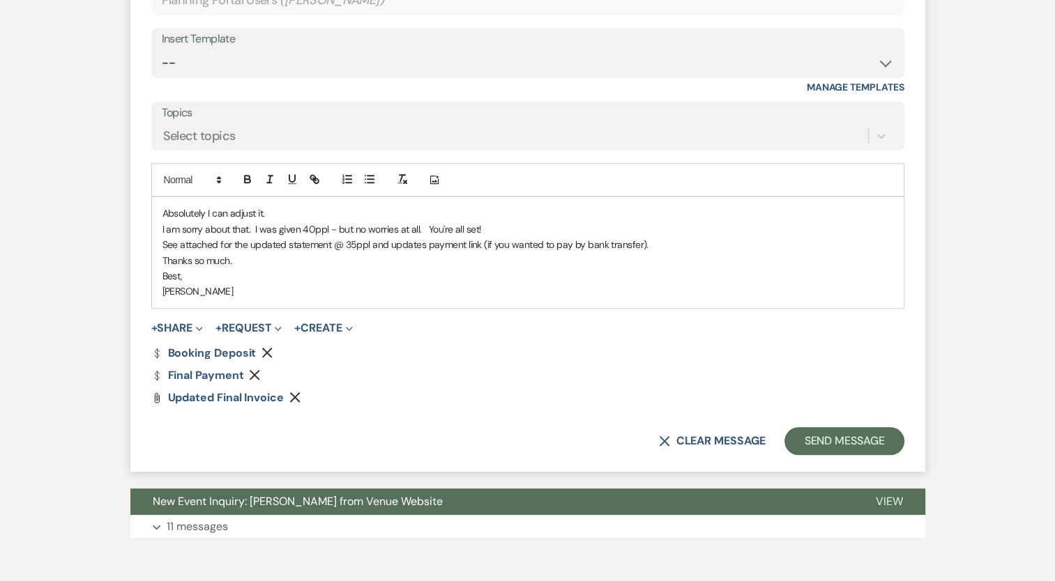
click at [505, 237] on p "I am sorry about that. I was given 40ppl - but no worries at all. You're all se…" at bounding box center [527, 229] width 730 height 15
click at [300, 237] on p "I am sorry about that. I was given 40ppl - but no worries at all. You're all se…" at bounding box center [527, 229] width 730 height 15
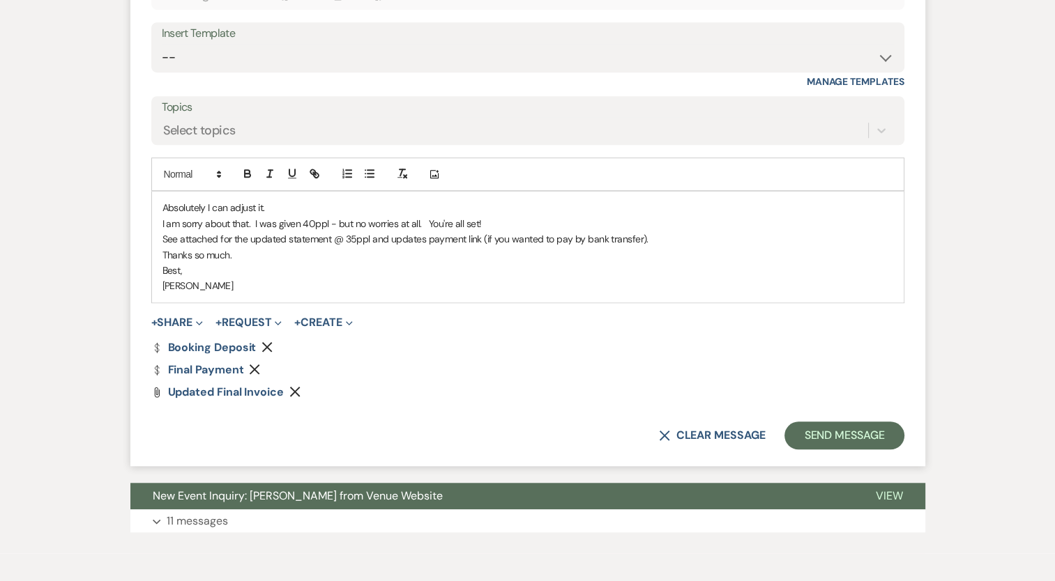
click at [422, 247] on p "See attached for the updated statement @ 35ppl and updates payment link (if you…" at bounding box center [527, 238] width 730 height 15
click at [264, 353] on icon "Remove" at bounding box center [266, 347] width 11 height 11
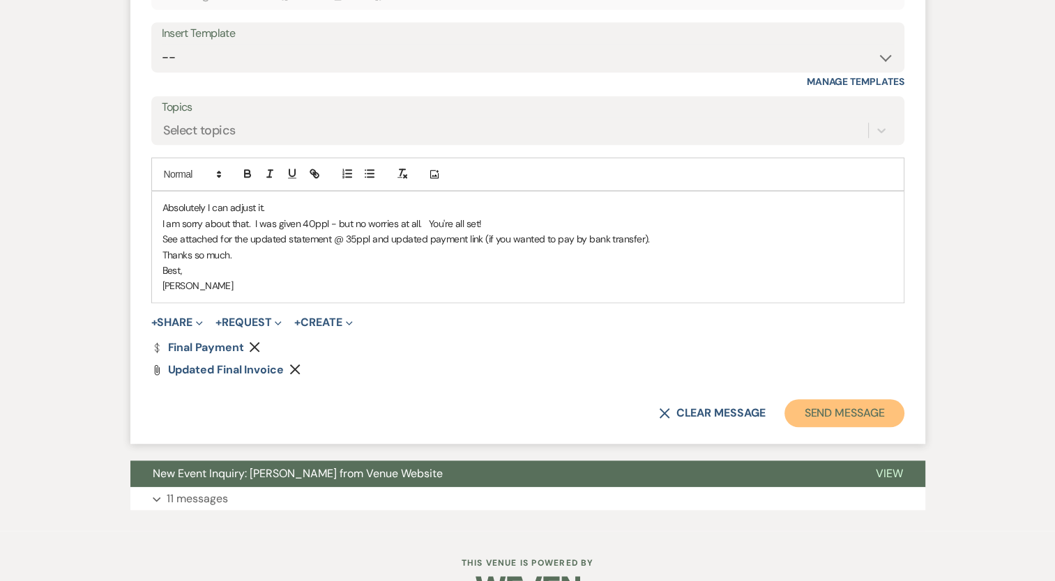
click at [845, 427] on button "Send Message" at bounding box center [843, 413] width 119 height 28
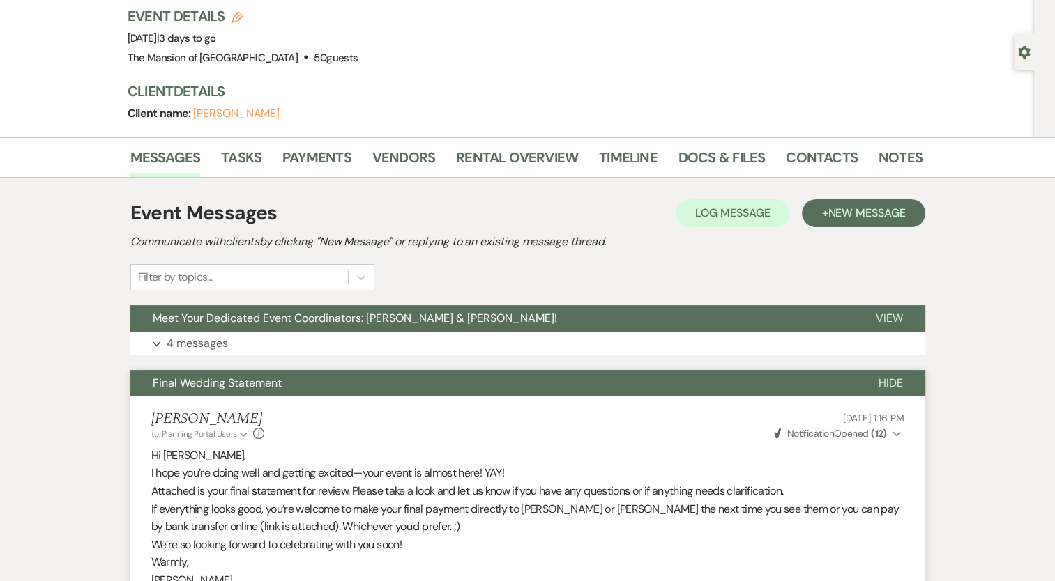
scroll to position [0, 0]
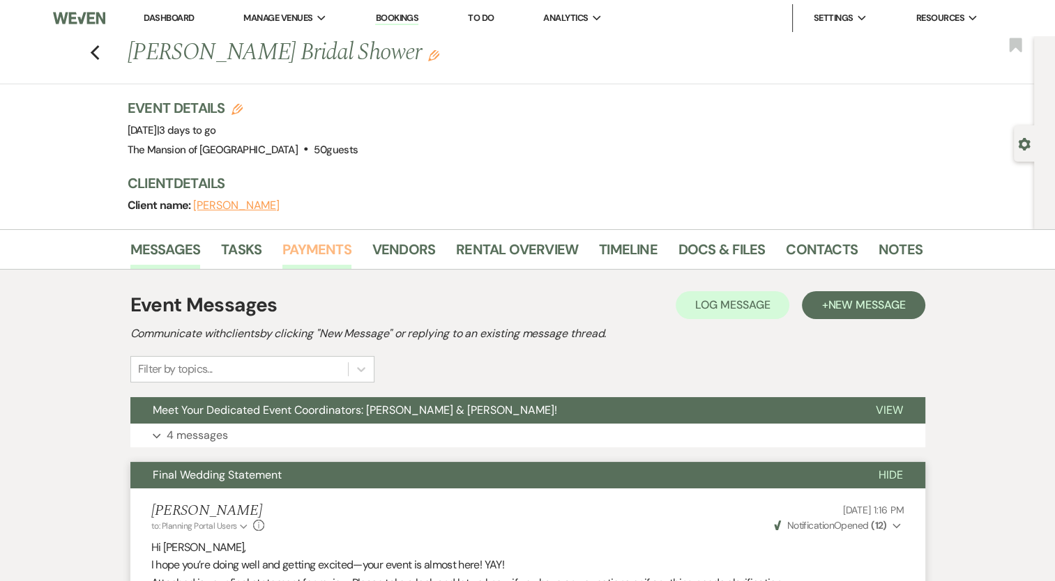
click at [315, 239] on link "Payments" at bounding box center [316, 253] width 69 height 31
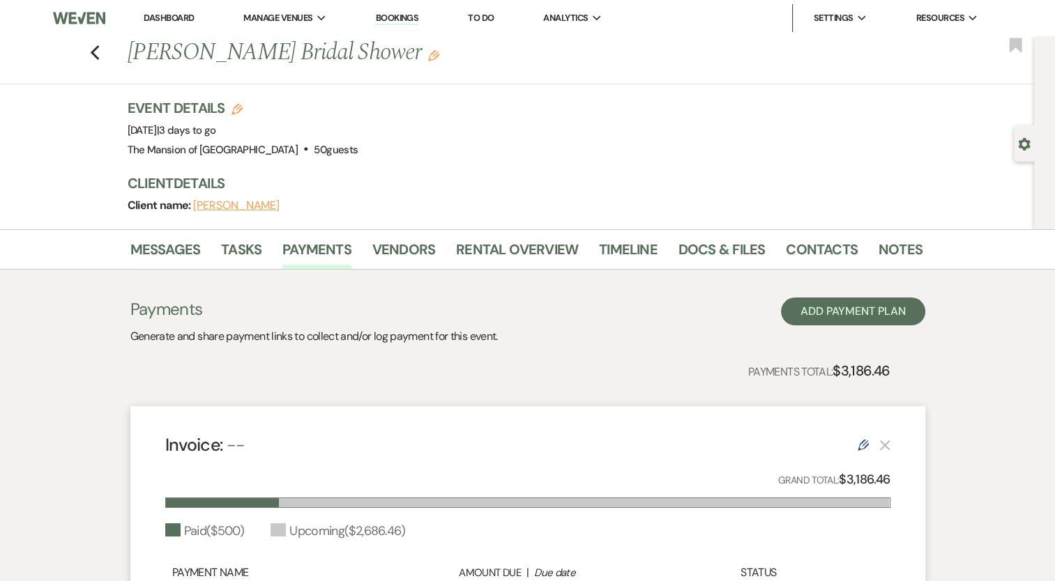
click at [178, 13] on link "Dashboard" at bounding box center [169, 18] width 50 height 12
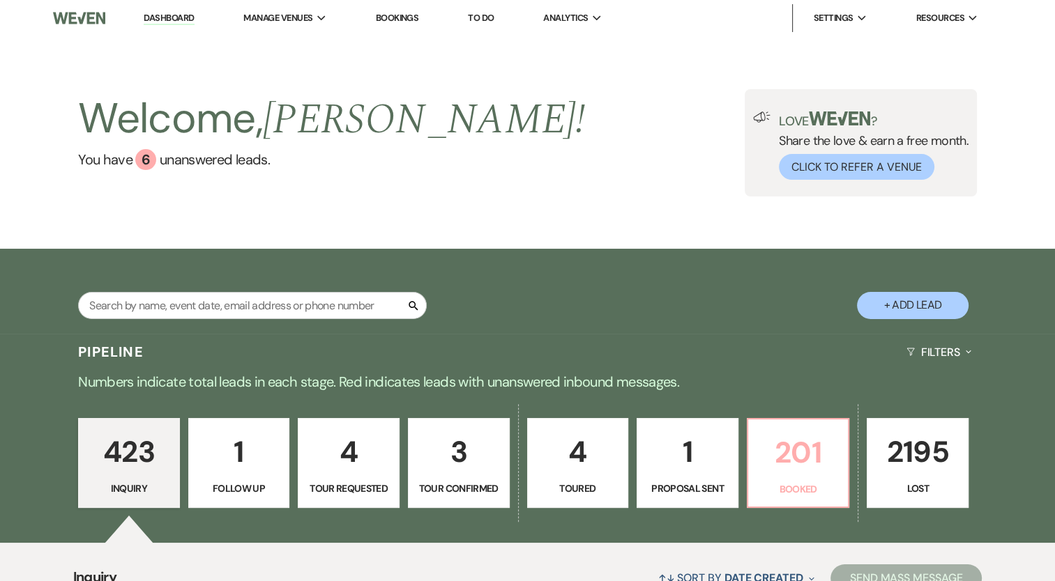
click at [813, 456] on p "201" at bounding box center [798, 452] width 84 height 47
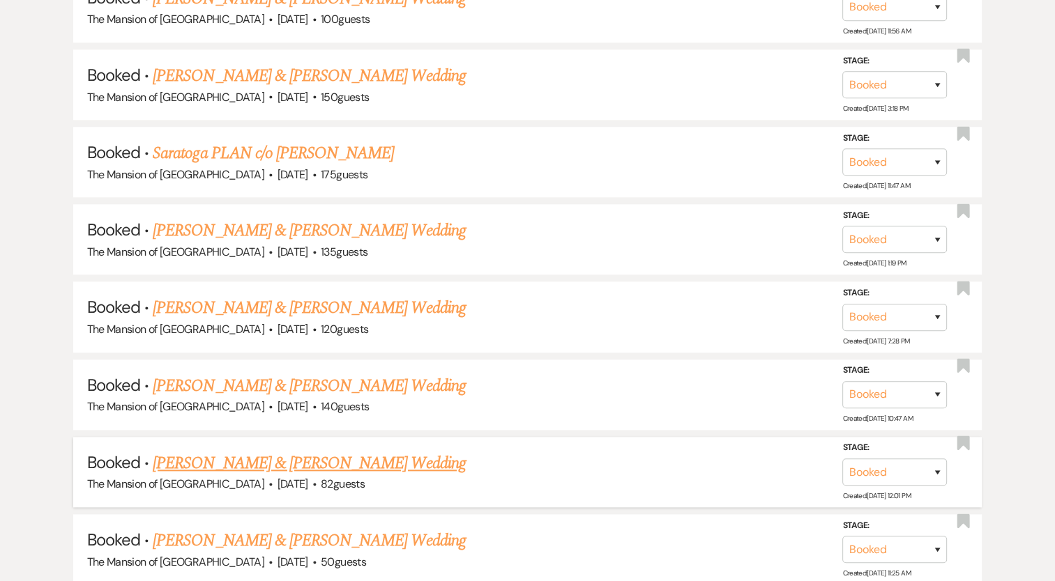
scroll to position [1362, 0]
click at [345, 300] on link "[PERSON_NAME] & [PERSON_NAME] Wedding" at bounding box center [309, 307] width 312 height 25
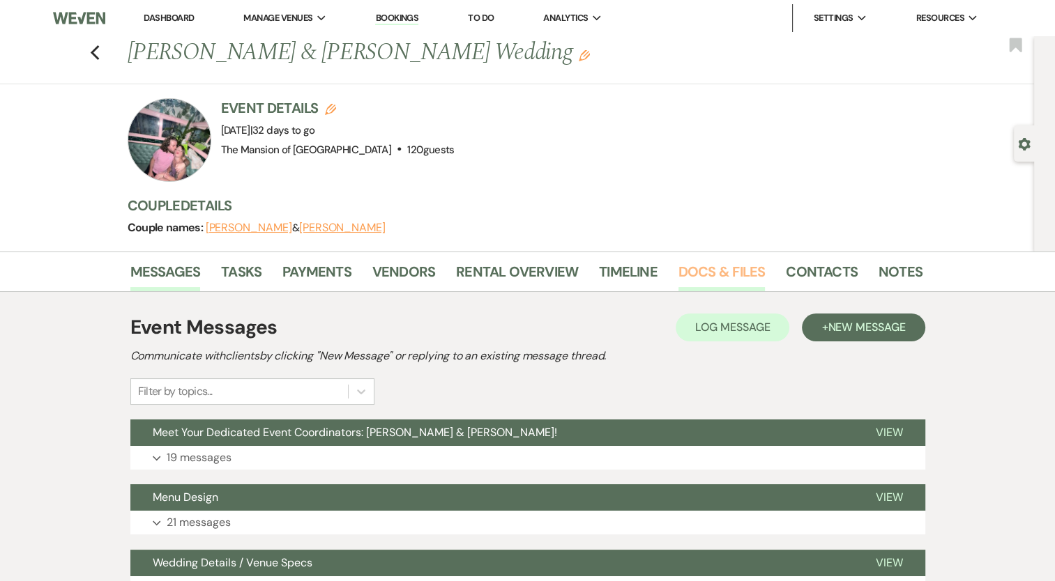
click at [700, 274] on link "Docs & Files" at bounding box center [721, 276] width 86 height 31
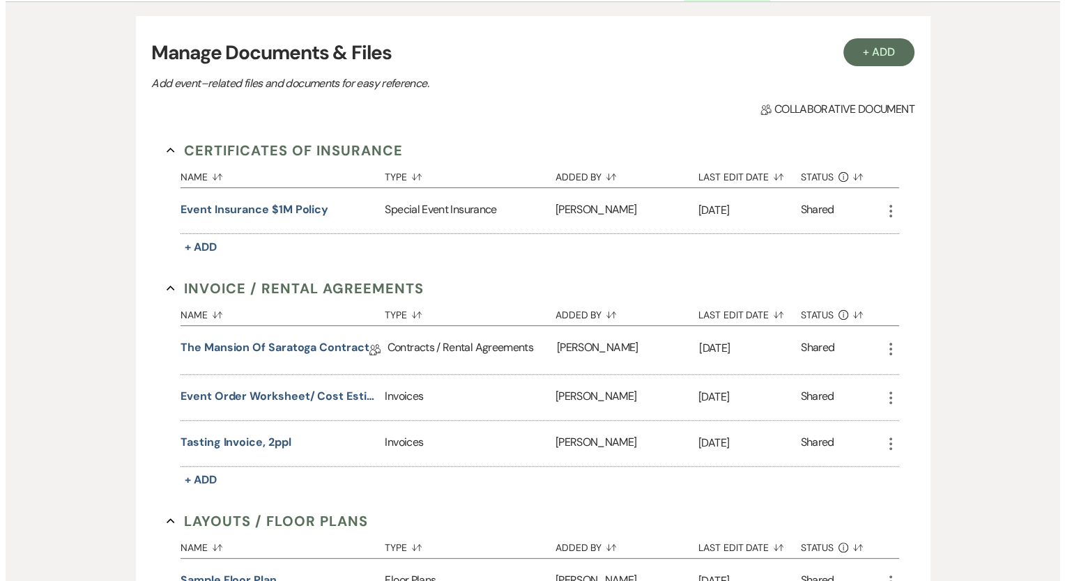
scroll to position [290, 0]
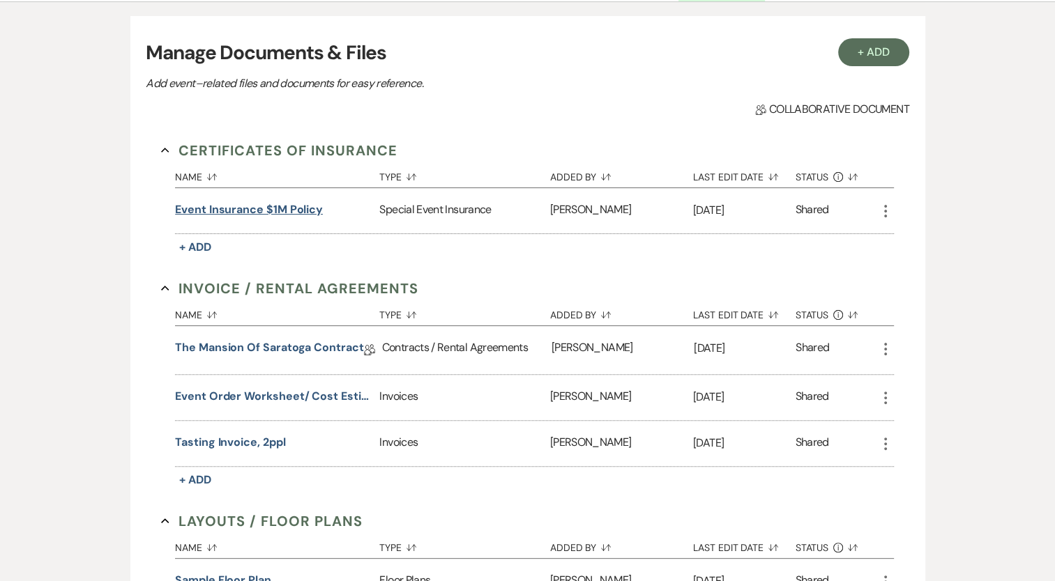
click at [309, 205] on button "Event Insurance $1M policy" at bounding box center [249, 209] width 148 height 17
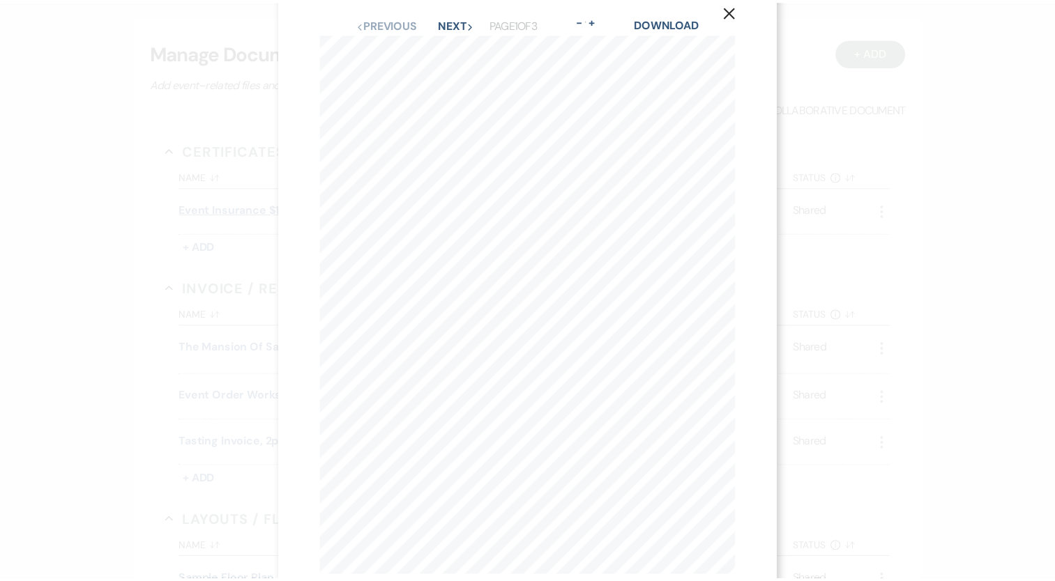
scroll to position [0, 0]
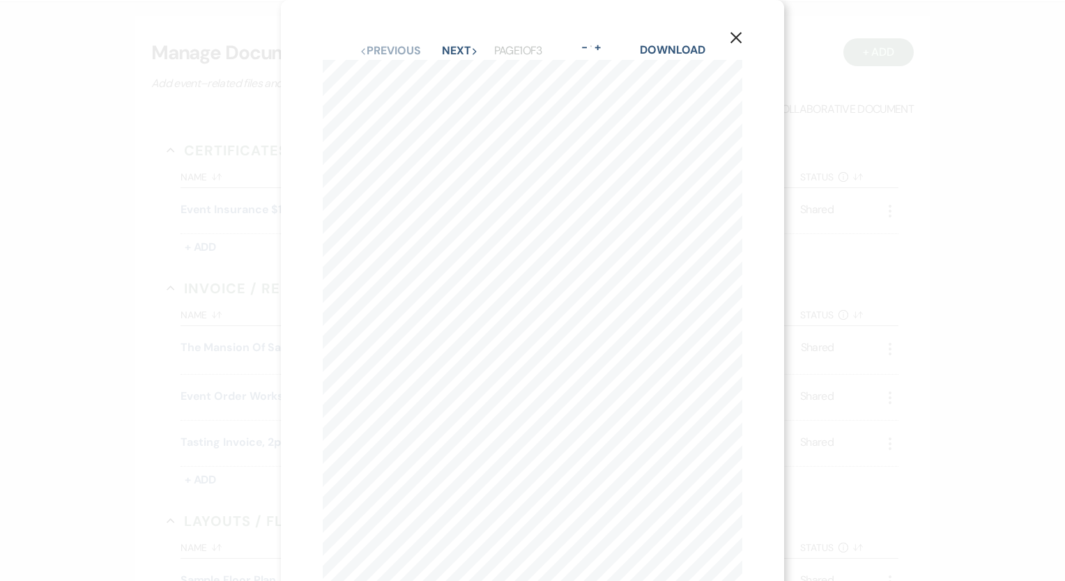
click at [737, 39] on use "button" at bounding box center [735, 37] width 11 height 11
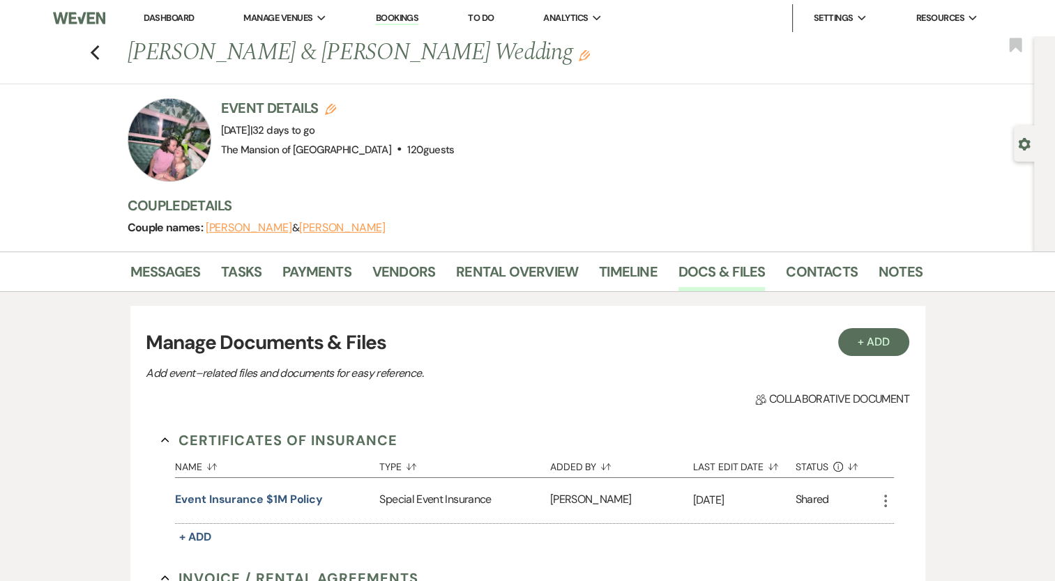
click at [174, 17] on link "Dashboard" at bounding box center [169, 18] width 50 height 12
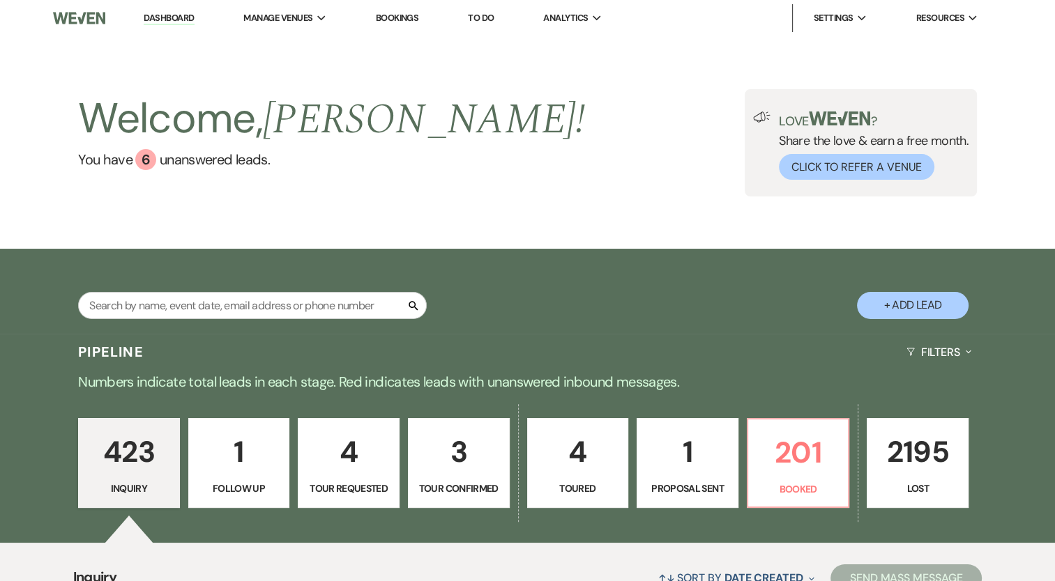
click at [181, 23] on link "Dashboard" at bounding box center [169, 18] width 50 height 13
click at [169, 15] on link "Dashboard" at bounding box center [169, 18] width 50 height 13
click at [182, 21] on link "Dashboard" at bounding box center [169, 18] width 50 height 13
click at [294, 55] on link "The Mansion of [GEOGRAPHIC_DATA]" at bounding box center [330, 46] width 172 height 28
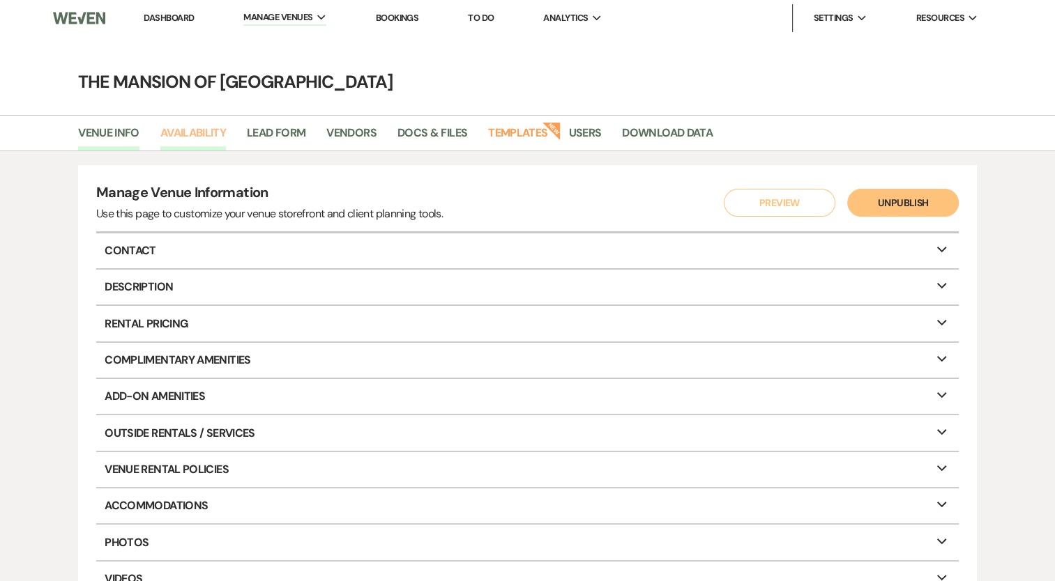
click at [190, 134] on link "Availability" at bounding box center [193, 137] width 66 height 26
select select "2"
select select "2026"
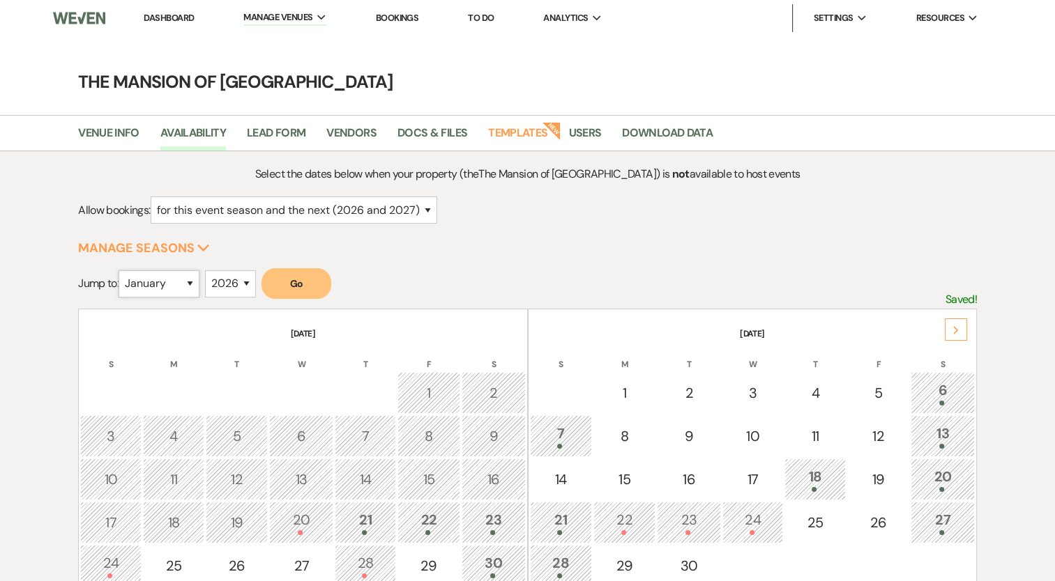
click at [182, 280] on select "January February March April May June July August September October November De…" at bounding box center [158, 283] width 81 height 27
select select "8"
click at [122, 270] on select "January February March April May June July August September October November De…" at bounding box center [158, 283] width 81 height 27
click at [307, 286] on button "Go" at bounding box center [296, 283] width 70 height 31
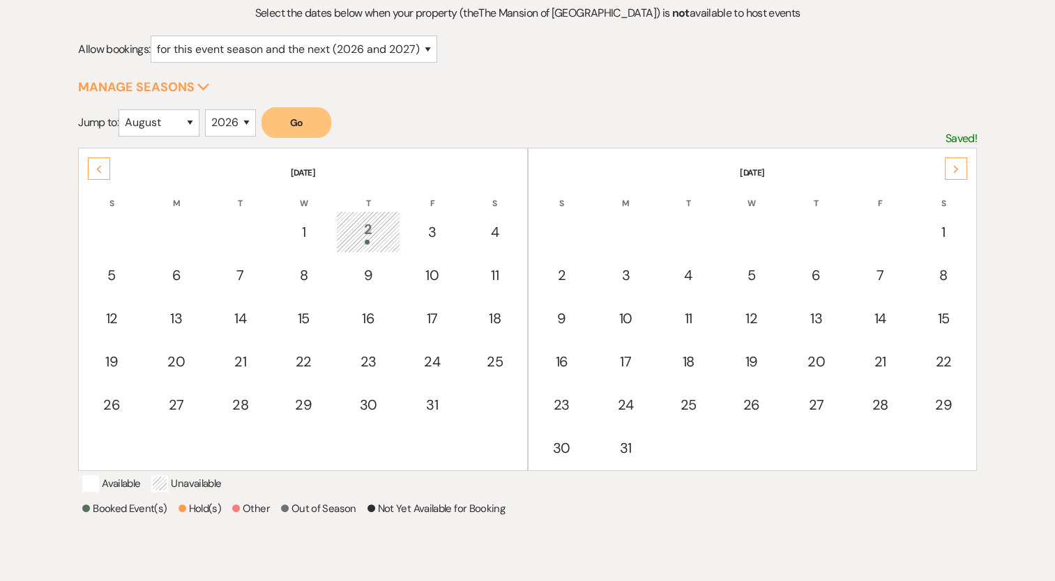
scroll to position [162, 0]
click at [956, 167] on use at bounding box center [955, 168] width 5 height 8
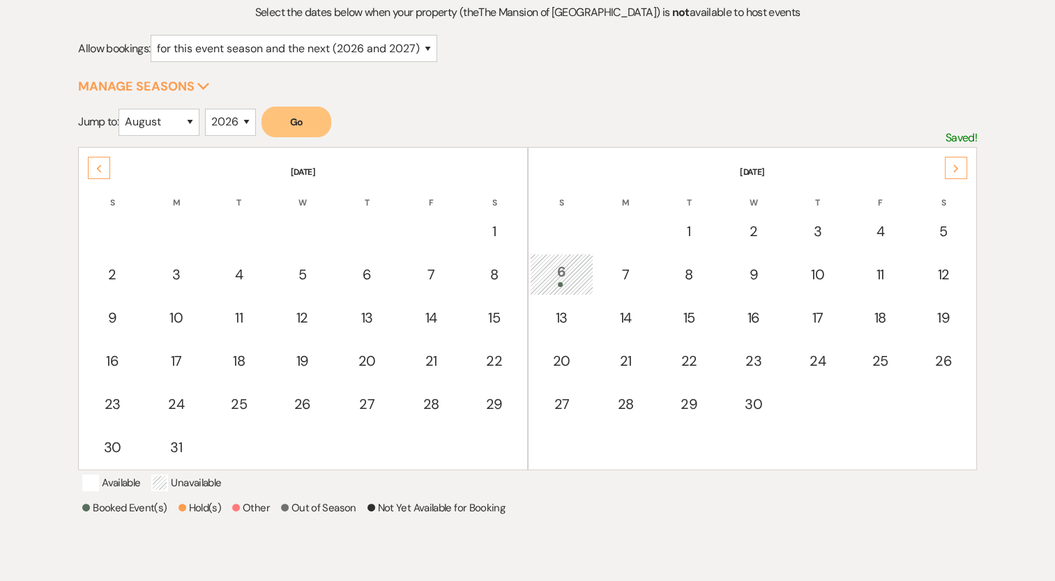
click at [945, 175] on div "Next" at bounding box center [955, 168] width 22 height 22
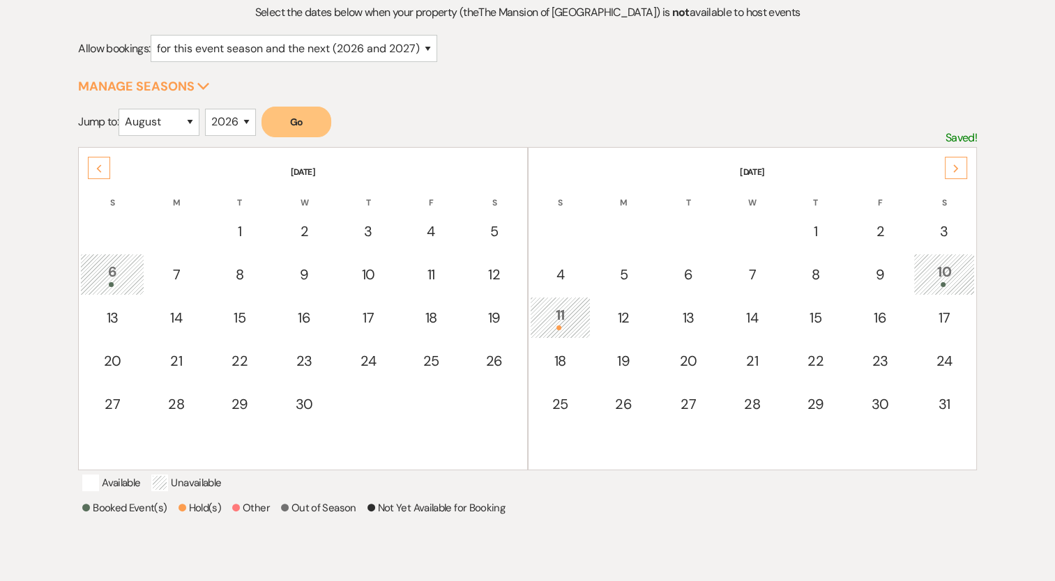
click at [566, 326] on div at bounding box center [560, 328] width 46 height 5
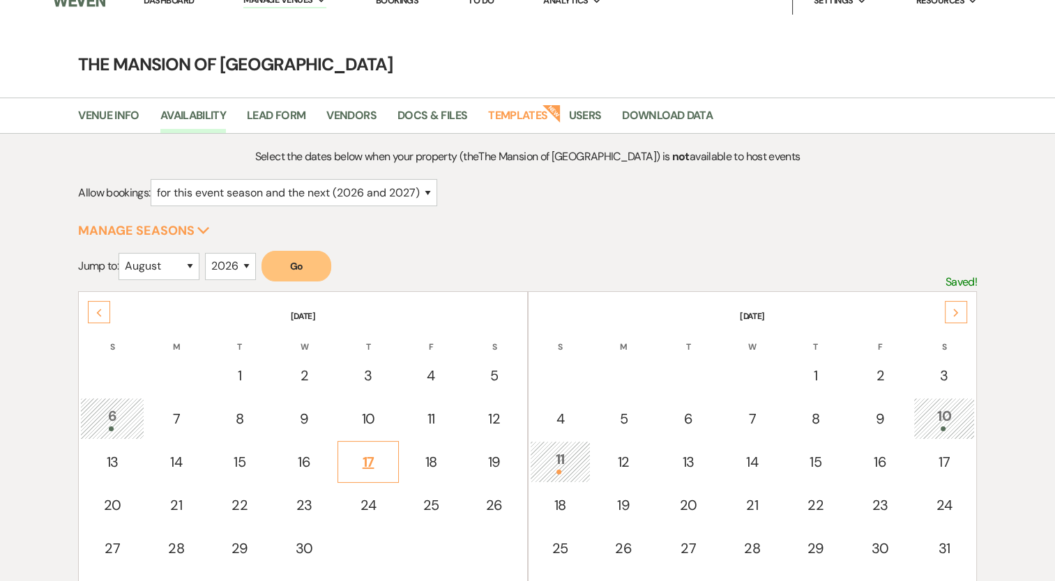
scroll to position [0, 0]
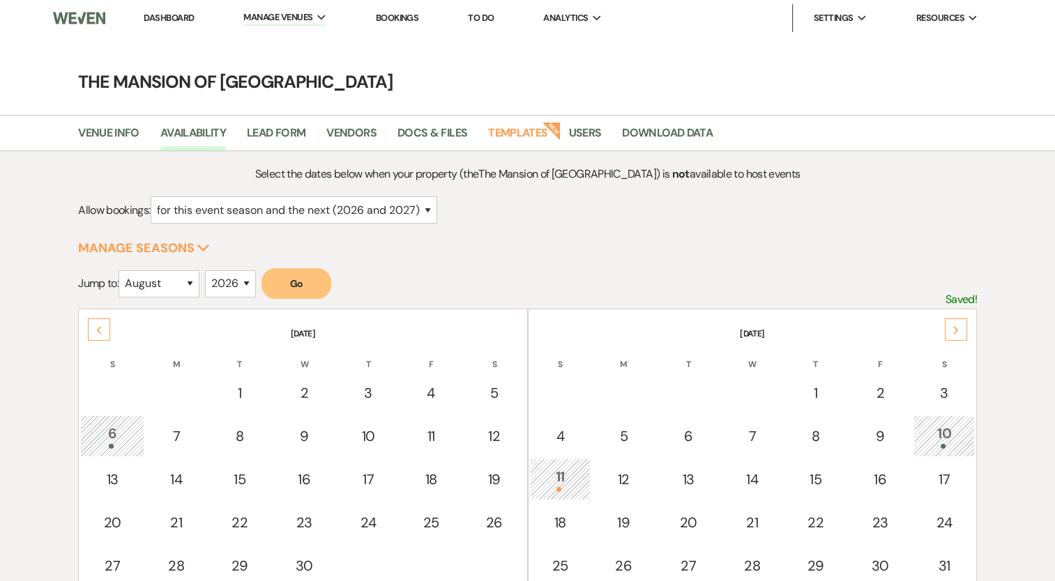
click at [164, 19] on link "Dashboard" at bounding box center [169, 18] width 50 height 12
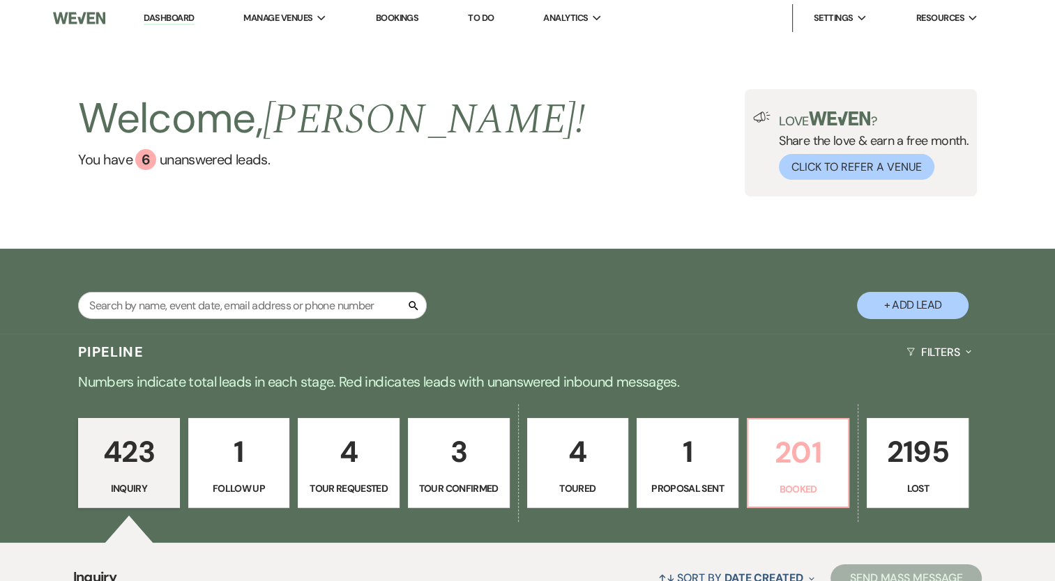
click at [812, 451] on p "201" at bounding box center [798, 452] width 84 height 47
